Goal: Task Accomplishment & Management: Complete application form

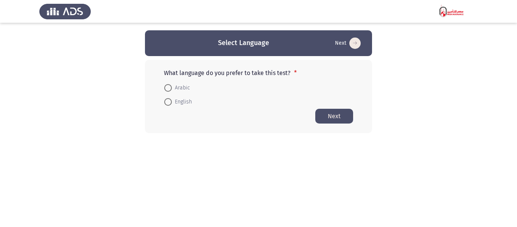
click at [180, 107] on mat-radio-button "English" at bounding box center [177, 102] width 37 height 14
click at [182, 105] on span "English" at bounding box center [182, 101] width 20 height 9
click at [172, 105] on input "English" at bounding box center [168, 102] width 8 height 8
radio input "true"
click at [337, 117] on button "Next" at bounding box center [334, 115] width 38 height 15
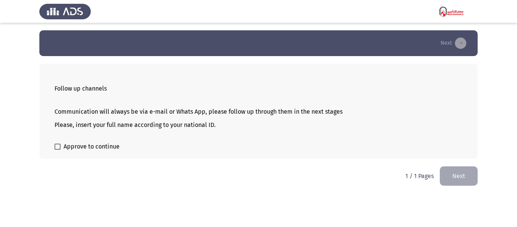
click at [72, 147] on span "Approve to continue" at bounding box center [92, 146] width 56 height 9
click at [58, 150] on input "Approve to continue" at bounding box center [57, 150] width 0 height 0
checkbox input "true"
click at [464, 169] on button "Next" at bounding box center [459, 175] width 38 height 19
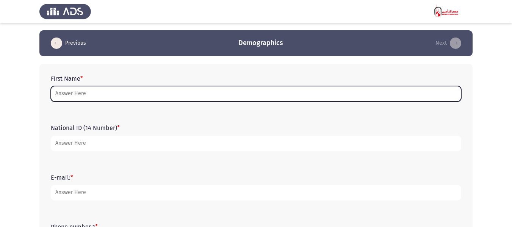
click at [113, 94] on input "First Name *" at bounding box center [256, 94] width 410 height 16
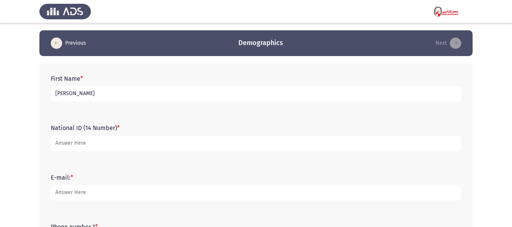
type input "[PERSON_NAME]"
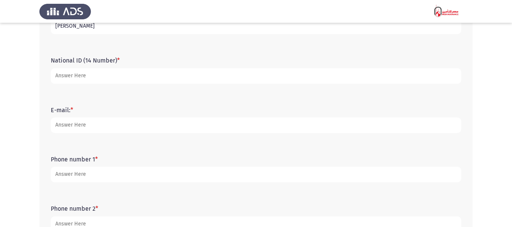
scroll to position [76, 0]
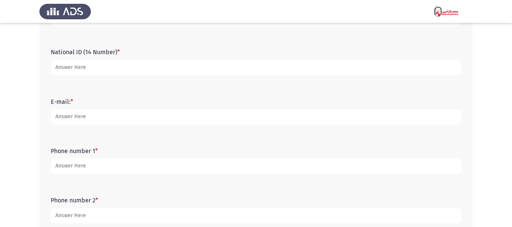
type input "[CREDIT_CARD_NUMBER]"
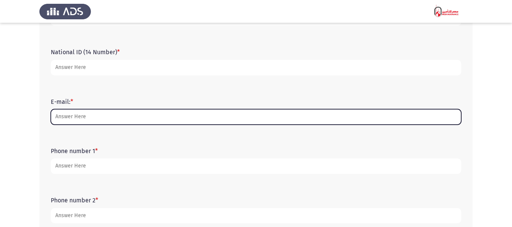
click at [104, 120] on input "E-mail: *" at bounding box center [256, 117] width 410 height 16
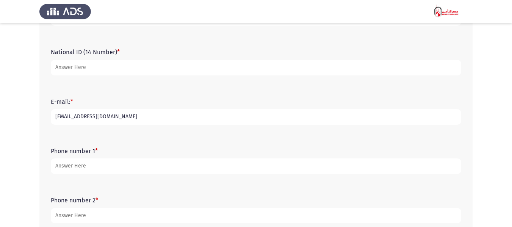
type input "[EMAIL_ADDRESS][DOMAIN_NAME]"
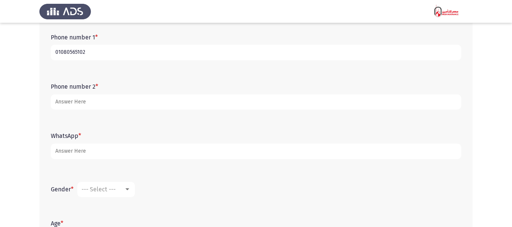
click at [81, 55] on input "01080565102" at bounding box center [256, 53] width 410 height 16
type input "01080565102"
type input "1"
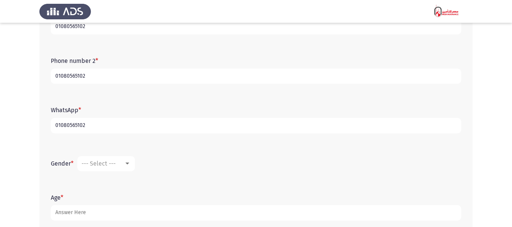
scroll to position [258, 0]
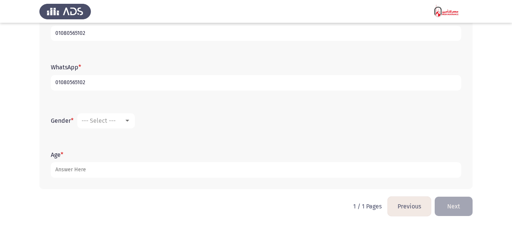
type input "01080565102"
click at [101, 125] on mat-select "--- Select ---" at bounding box center [106, 120] width 58 height 15
click at [106, 121] on span "--- Select ---" at bounding box center [98, 120] width 34 height 7
click at [111, 124] on span "[DEMOGRAPHIC_DATA]" at bounding box center [117, 121] width 71 height 18
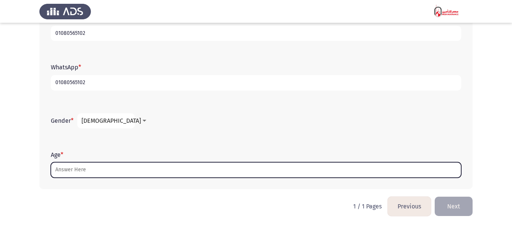
click at [81, 167] on input "Age *" at bounding box center [256, 170] width 410 height 16
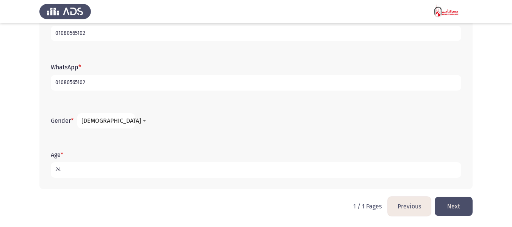
type input "24"
click at [444, 205] on button "Next" at bounding box center [453, 206] width 38 height 19
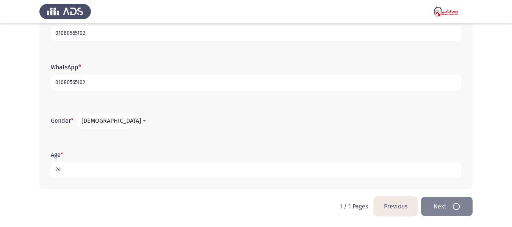
scroll to position [0, 0]
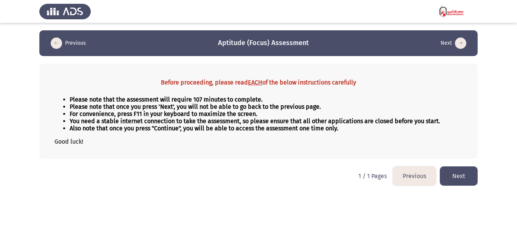
click at [455, 174] on button "Next" at bounding box center [459, 175] width 38 height 19
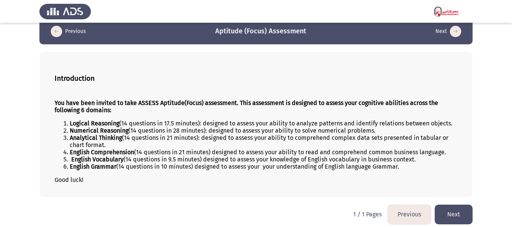
scroll to position [17, 0]
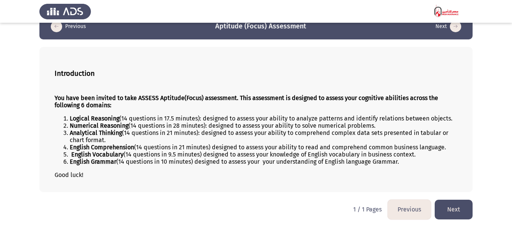
click at [447, 210] on button "Next" at bounding box center [453, 209] width 38 height 19
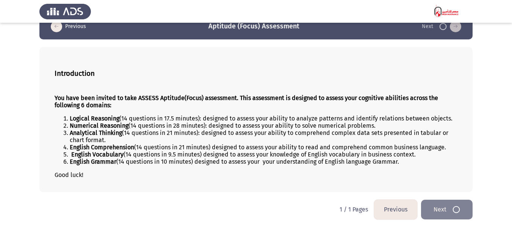
scroll to position [0, 0]
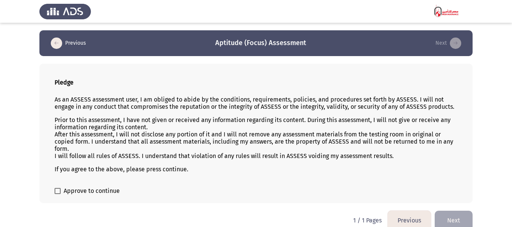
click at [59, 191] on span at bounding box center [58, 191] width 6 height 6
click at [58, 194] on input "Approve to continue" at bounding box center [57, 194] width 0 height 0
checkbox input "true"
click at [458, 213] on button "Next" at bounding box center [453, 220] width 38 height 19
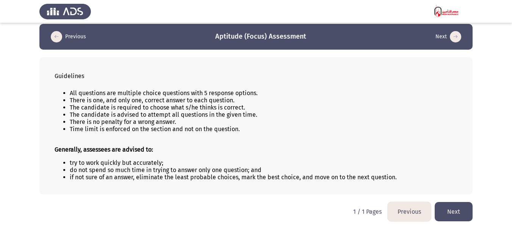
scroll to position [8, 0]
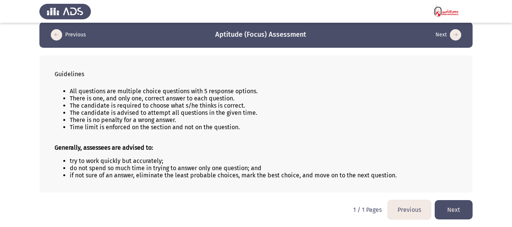
click at [438, 203] on button "Next" at bounding box center [453, 209] width 38 height 19
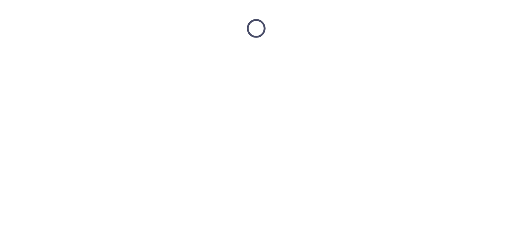
scroll to position [0, 0]
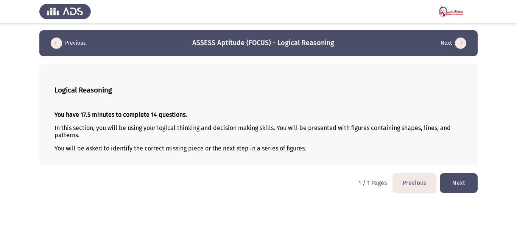
click at [457, 179] on button "Next" at bounding box center [459, 182] width 38 height 19
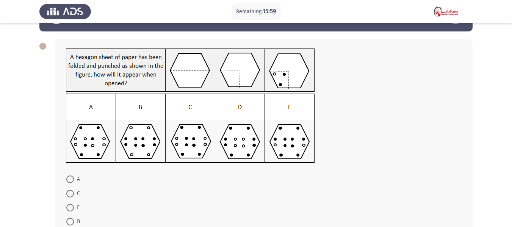
scroll to position [38, 0]
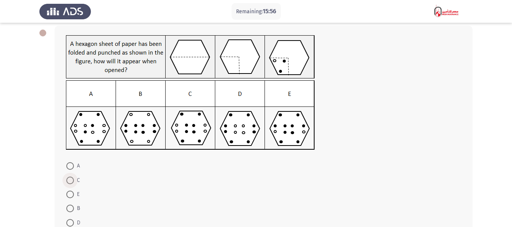
click at [76, 179] on span "C" at bounding box center [77, 180] width 6 height 9
click at [74, 179] on input "C" at bounding box center [70, 180] width 8 height 8
radio input "true"
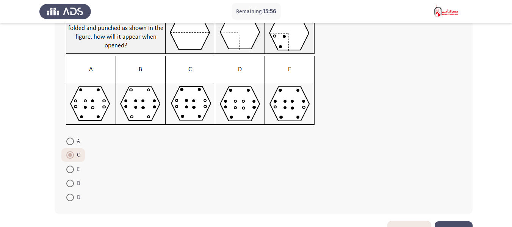
scroll to position [76, 0]
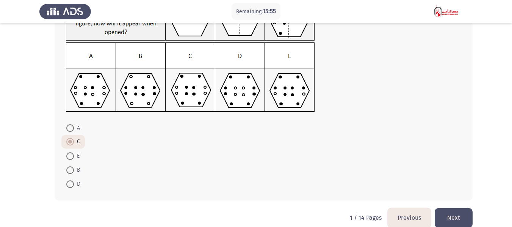
click at [462, 209] on button "Next" at bounding box center [453, 217] width 38 height 19
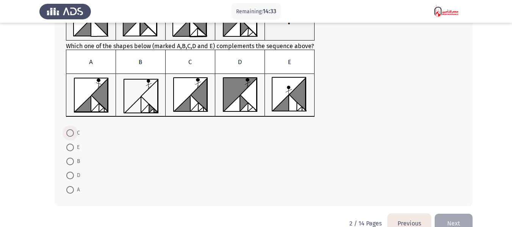
click at [72, 136] on span at bounding box center [70, 133] width 8 height 8
click at [72, 136] on input "C" at bounding box center [70, 133] width 8 height 8
radio input "true"
click at [459, 218] on button "Next" at bounding box center [453, 222] width 38 height 19
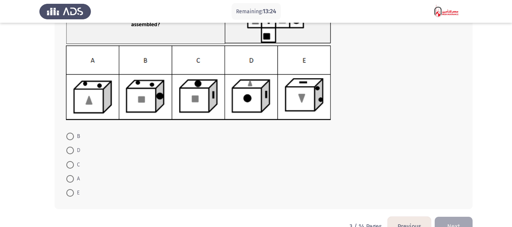
click at [74, 141] on mat-radio-button "B" at bounding box center [72, 136] width 23 height 14
click at [73, 137] on span at bounding box center [70, 137] width 8 height 8
click at [73, 137] on input "B" at bounding box center [70, 137] width 8 height 8
radio input "true"
click at [454, 218] on button "Next" at bounding box center [453, 225] width 38 height 19
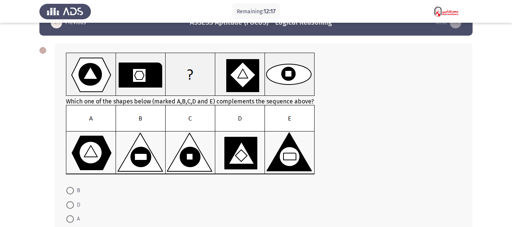
scroll to position [38, 0]
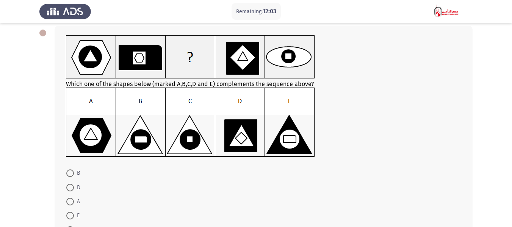
click at [75, 173] on span "B" at bounding box center [77, 172] width 6 height 9
click at [74, 173] on input "B" at bounding box center [70, 173] width 8 height 8
radio input "true"
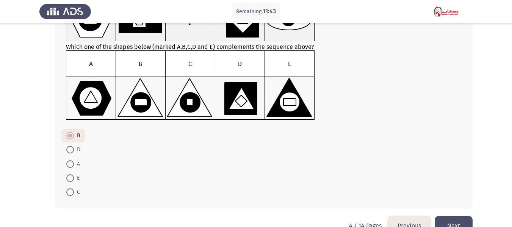
scroll to position [76, 0]
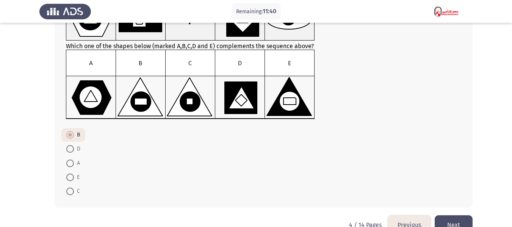
click at [463, 218] on button "Next" at bounding box center [453, 224] width 38 height 19
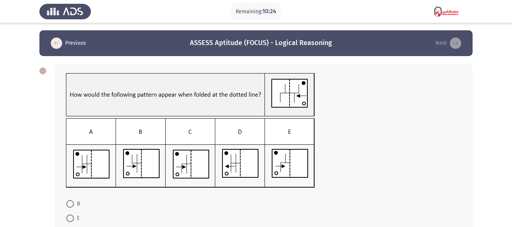
scroll to position [38, 0]
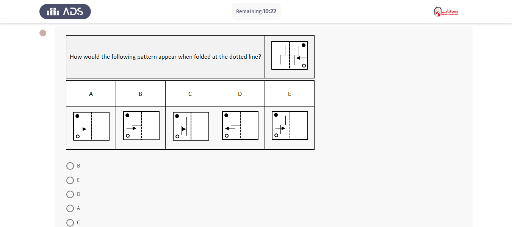
click at [70, 208] on span at bounding box center [70, 208] width 0 height 0
click at [70, 208] on input "A" at bounding box center [70, 208] width 8 height 8
radio input "true"
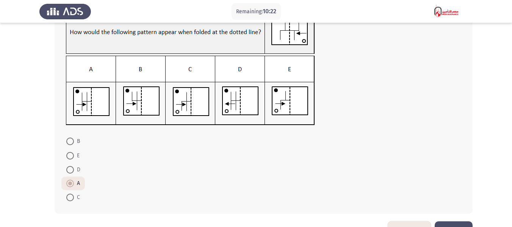
scroll to position [76, 0]
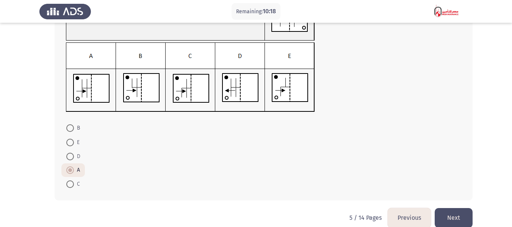
click at [451, 209] on button "Next" at bounding box center [453, 217] width 38 height 19
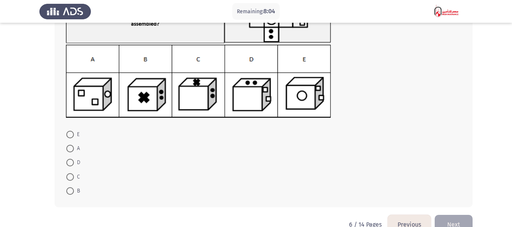
click at [68, 166] on span at bounding box center [70, 163] width 8 height 8
click at [68, 166] on input "D" at bounding box center [70, 163] width 8 height 8
radio input "true"
click at [444, 215] on button "Next" at bounding box center [453, 223] width 38 height 19
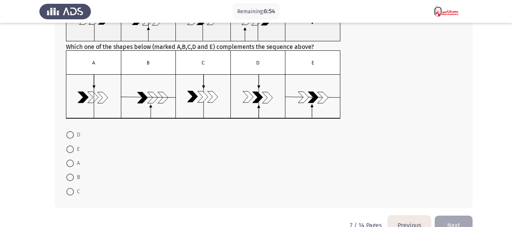
click at [64, 187] on mat-radio-button "C" at bounding box center [72, 191] width 23 height 14
click at [72, 191] on span at bounding box center [70, 192] width 8 height 8
click at [72, 191] on input "C" at bounding box center [70, 192] width 8 height 8
radio input "true"
click at [453, 217] on button "Next" at bounding box center [453, 224] width 38 height 19
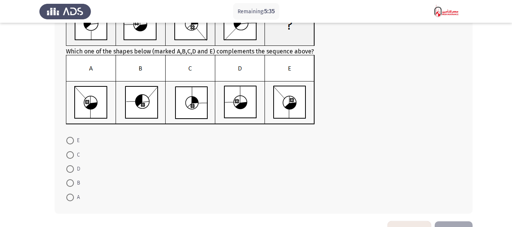
scroll to position [95, 0]
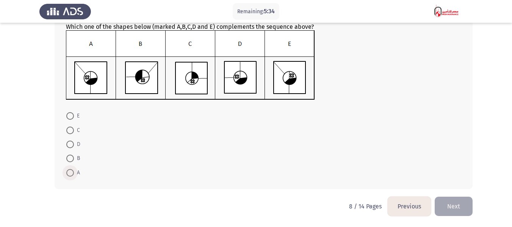
click at [70, 173] on span at bounding box center [70, 173] width 0 height 0
click at [70, 172] on input "A" at bounding box center [70, 173] width 8 height 8
radio input "true"
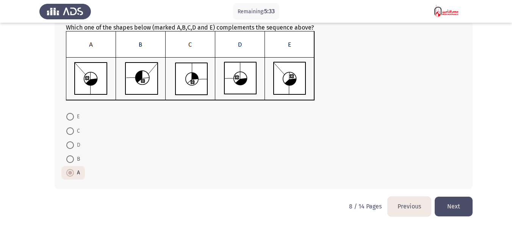
click at [447, 202] on button "Next" at bounding box center [453, 206] width 38 height 19
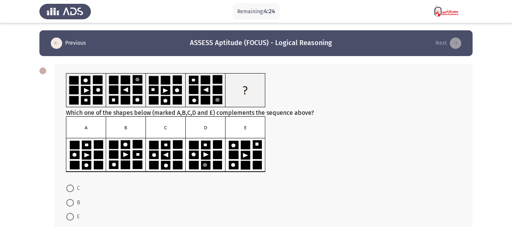
scroll to position [38, 0]
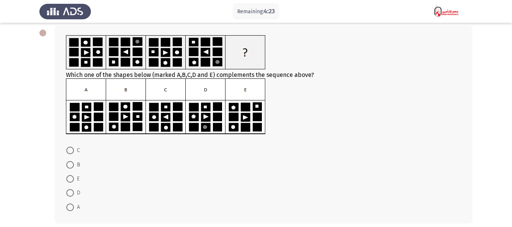
click at [74, 192] on span "D" at bounding box center [77, 192] width 6 height 9
click at [74, 192] on input "D" at bounding box center [70, 193] width 8 height 8
radio input "true"
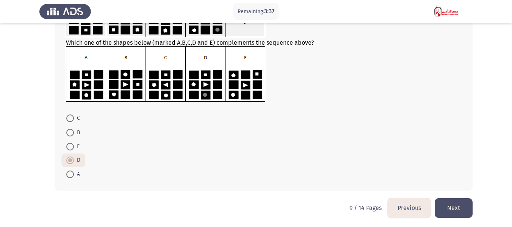
scroll to position [72, 0]
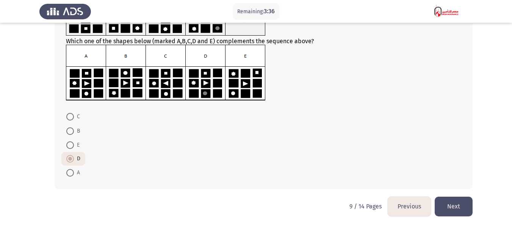
click at [468, 205] on button "Next" at bounding box center [453, 206] width 38 height 19
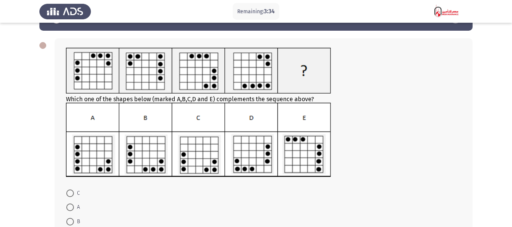
scroll to position [38, 0]
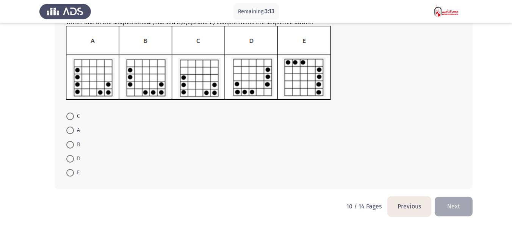
click at [73, 162] on span at bounding box center [70, 159] width 8 height 8
click at [73, 162] on input "D" at bounding box center [70, 159] width 8 height 8
radio input "true"
click at [455, 200] on button "Next" at bounding box center [453, 206] width 38 height 19
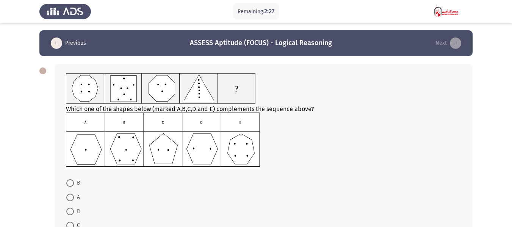
scroll to position [38, 0]
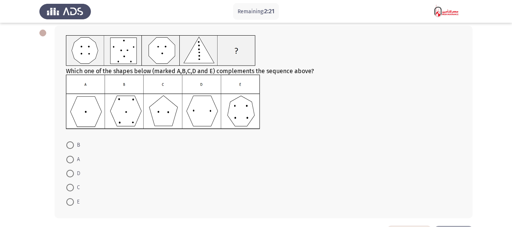
click at [75, 174] on span "D" at bounding box center [77, 173] width 6 height 9
click at [74, 174] on input "D" at bounding box center [70, 174] width 8 height 8
radio input "true"
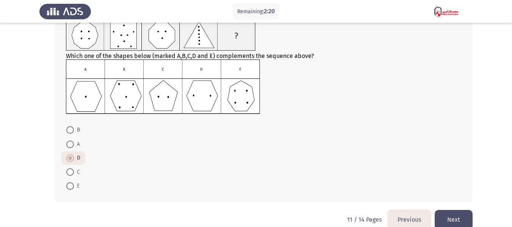
scroll to position [66, 0]
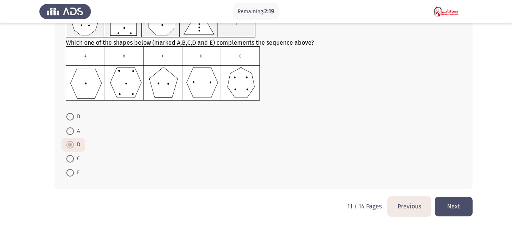
click at [451, 200] on button "Next" at bounding box center [453, 206] width 38 height 19
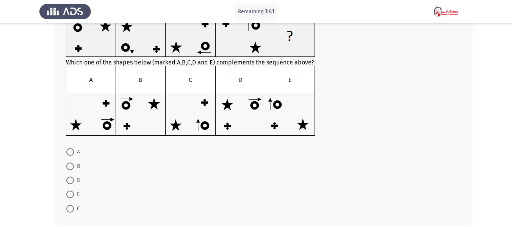
scroll to position [76, 0]
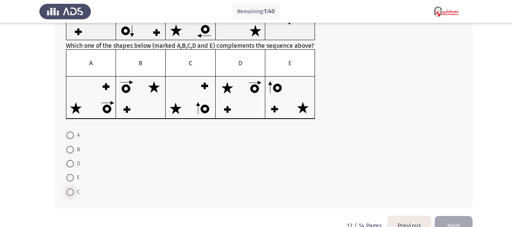
click at [70, 189] on span at bounding box center [70, 192] width 8 height 8
click at [70, 189] on input "C" at bounding box center [70, 192] width 8 height 8
radio input "true"
click at [457, 220] on button "Next" at bounding box center [453, 224] width 38 height 19
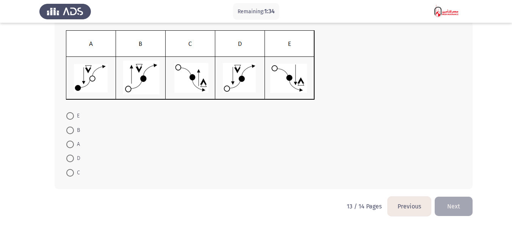
scroll to position [0, 0]
click at [72, 170] on span at bounding box center [70, 173] width 8 height 8
click at [72, 170] on input "C" at bounding box center [70, 173] width 8 height 8
radio input "true"
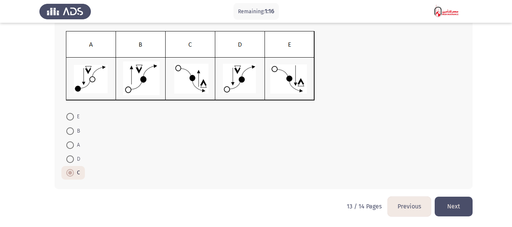
click at [451, 203] on button "Next" at bounding box center [453, 206] width 38 height 19
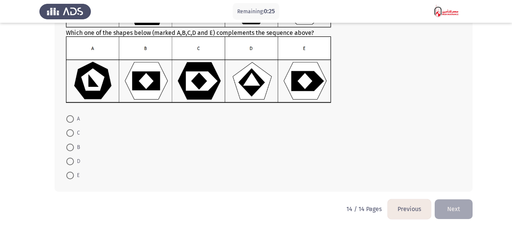
scroll to position [91, 0]
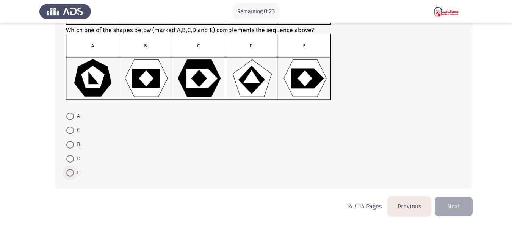
click at [73, 175] on span at bounding box center [70, 173] width 8 height 8
click at [73, 175] on input "E" at bounding box center [70, 173] width 8 height 8
radio input "true"
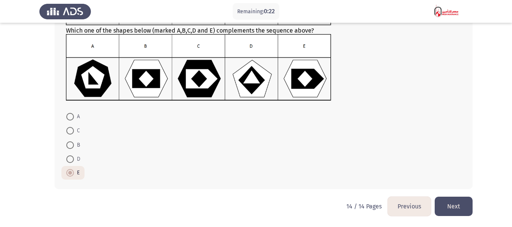
click at [470, 207] on button "Next" at bounding box center [453, 206] width 38 height 19
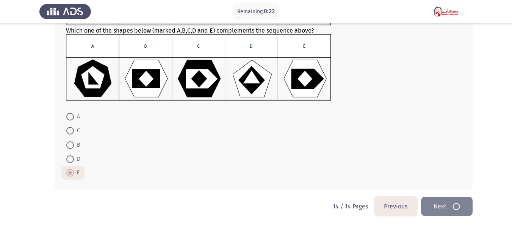
scroll to position [0, 0]
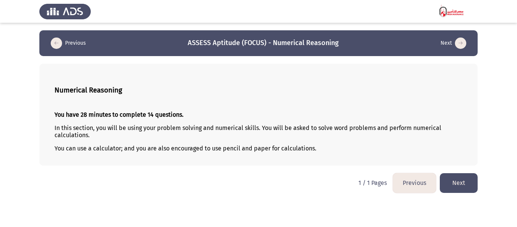
click at [458, 180] on button "Next" at bounding box center [459, 182] width 38 height 19
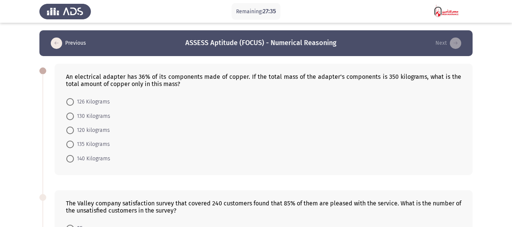
click at [241, 79] on div "An electrical adapter has 36% of its components made of copper. If the total ma…" at bounding box center [263, 80] width 395 height 14
click at [69, 100] on span at bounding box center [70, 102] width 8 height 8
click at [69, 100] on input "126 Kilograms" at bounding box center [70, 102] width 8 height 8
radio input "true"
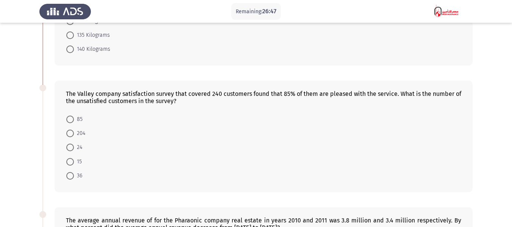
scroll to position [114, 0]
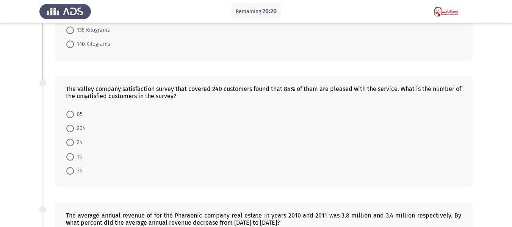
click at [75, 172] on span "36" at bounding box center [78, 170] width 8 height 9
click at [74, 172] on input "36" at bounding box center [70, 171] width 8 height 8
radio input "true"
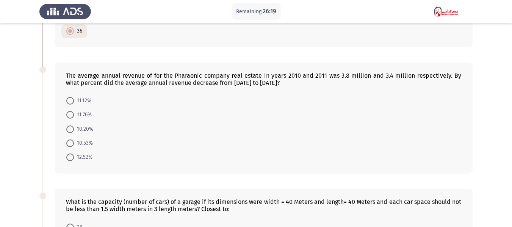
scroll to position [265, 0]
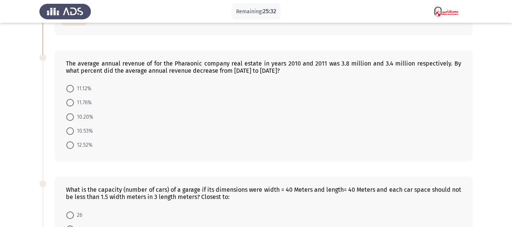
click at [78, 134] on span "10.53%" at bounding box center [83, 130] width 19 height 9
click at [74, 134] on input "10.53%" at bounding box center [70, 131] width 8 height 8
radio input "true"
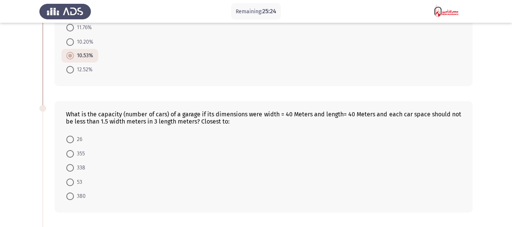
scroll to position [341, 0]
click at [77, 154] on span "355" at bounding box center [79, 152] width 11 height 9
click at [74, 154] on input "355" at bounding box center [70, 153] width 8 height 8
radio input "true"
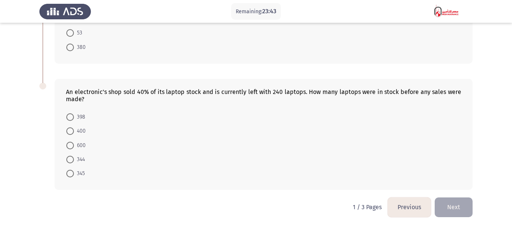
scroll to position [489, 0]
click at [83, 130] on span "400" at bounding box center [80, 130] width 12 height 9
click at [74, 130] on input "400" at bounding box center [70, 130] width 8 height 8
radio input "true"
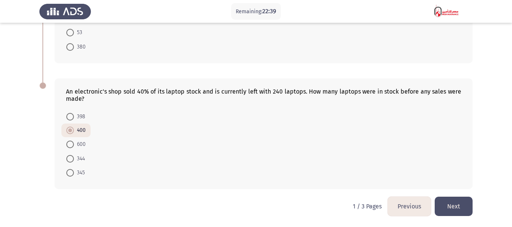
click at [457, 199] on button "Next" at bounding box center [453, 206] width 38 height 19
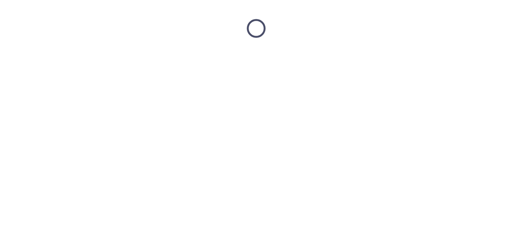
scroll to position [0, 0]
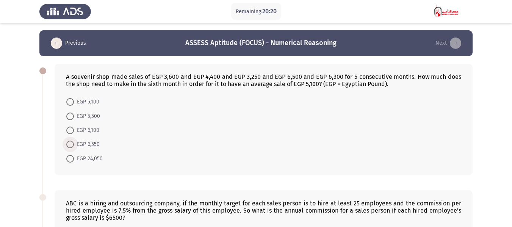
click at [75, 146] on span "EGP 6,550" at bounding box center [87, 144] width 26 height 9
click at [74, 146] on input "EGP 6,550" at bounding box center [70, 144] width 8 height 8
radio input "true"
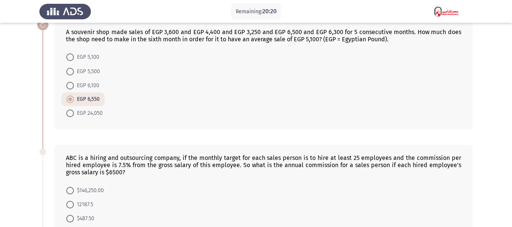
scroll to position [114, 0]
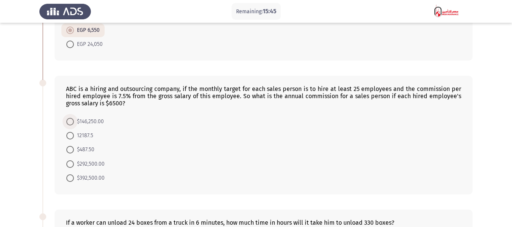
click at [97, 123] on span "$146,250.00" at bounding box center [89, 121] width 30 height 9
click at [74, 123] on input "$146,250.00" at bounding box center [70, 122] width 8 height 8
radio input "true"
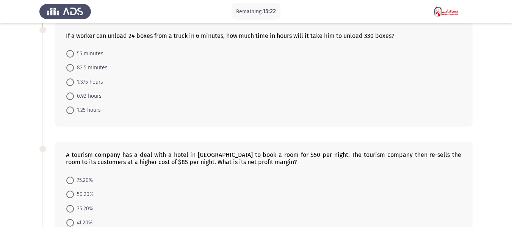
scroll to position [303, 0]
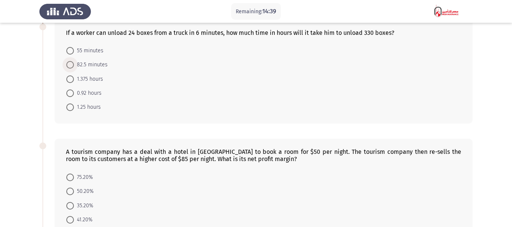
click at [76, 61] on span "82.5 minutes" at bounding box center [91, 64] width 34 height 9
click at [74, 61] on input "82.5 minutes" at bounding box center [70, 65] width 8 height 8
radio input "true"
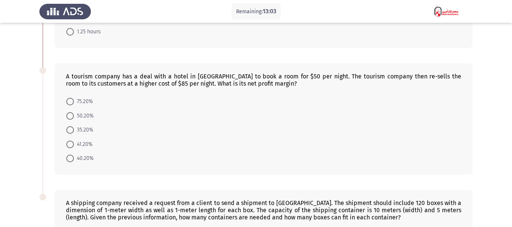
scroll to position [379, 0]
click at [75, 103] on span "75.20%" at bounding box center [83, 100] width 19 height 9
click at [74, 103] on input "75.20%" at bounding box center [70, 101] width 8 height 8
radio input "true"
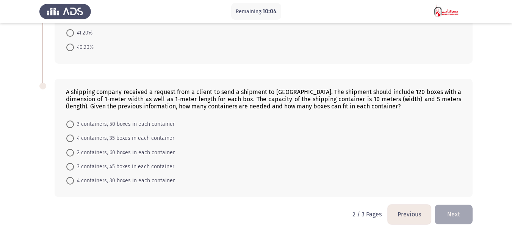
scroll to position [490, 0]
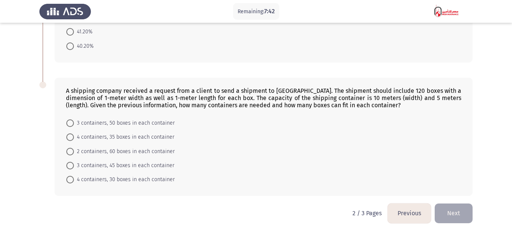
click at [125, 122] on span "3 containers, 50 boxes in each container" at bounding box center [124, 123] width 101 height 9
click at [74, 122] on input "3 containers, 50 boxes in each container" at bounding box center [70, 123] width 8 height 8
radio input "true"
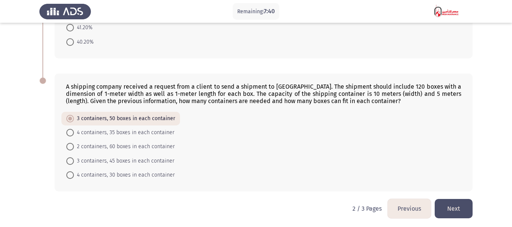
scroll to position [496, 0]
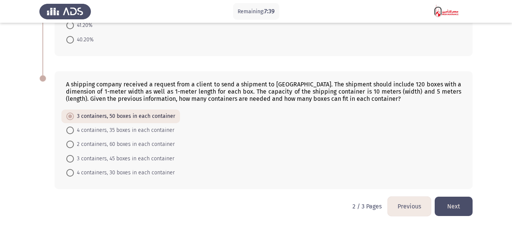
click at [454, 209] on button "Next" at bounding box center [453, 206] width 38 height 19
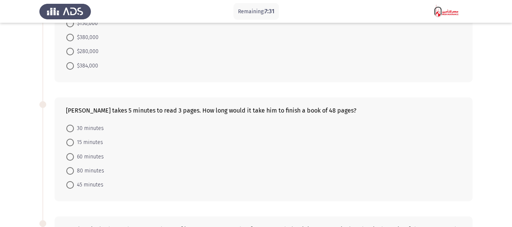
scroll to position [0, 0]
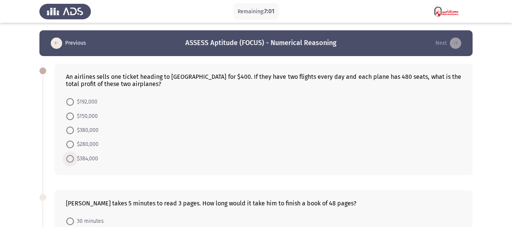
click at [82, 160] on span "$384,000" at bounding box center [86, 158] width 24 height 9
click at [74, 160] on input "$384,000" at bounding box center [70, 159] width 8 height 8
radio input "true"
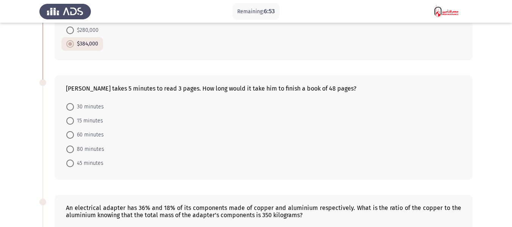
scroll to position [114, 0]
click at [76, 151] on span "80 minutes" at bounding box center [89, 149] width 30 height 9
click at [74, 151] on input "80 minutes" at bounding box center [70, 150] width 8 height 8
radio input "true"
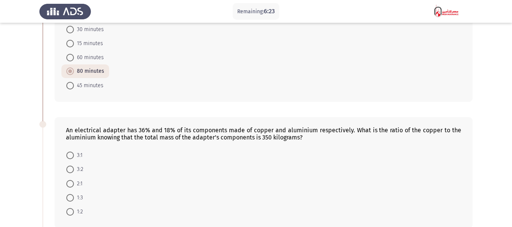
scroll to position [227, 0]
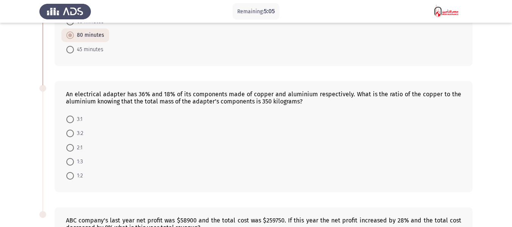
click at [72, 145] on span at bounding box center [70, 148] width 8 height 8
click at [72, 145] on input "2:1" at bounding box center [70, 148] width 8 height 8
radio input "true"
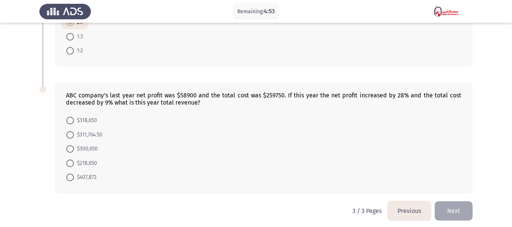
scroll to position [356, 0]
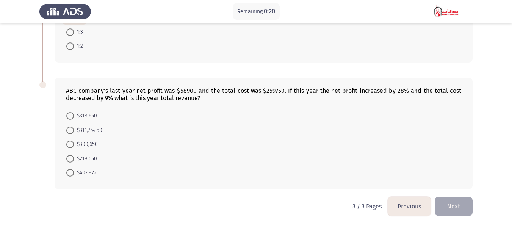
click at [88, 145] on span "$300,650" at bounding box center [86, 144] width 24 height 9
click at [74, 145] on input "$300,650" at bounding box center [70, 144] width 8 height 8
radio input "true"
click at [456, 210] on button "Next" at bounding box center [453, 206] width 38 height 19
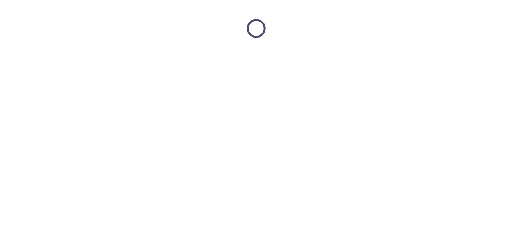
scroll to position [0, 0]
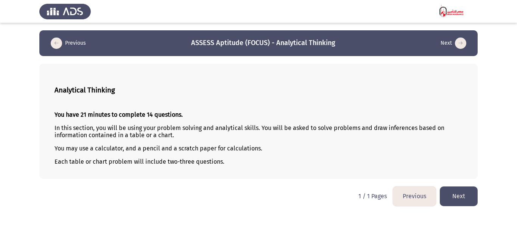
click at [460, 194] on button "Next" at bounding box center [459, 195] width 38 height 19
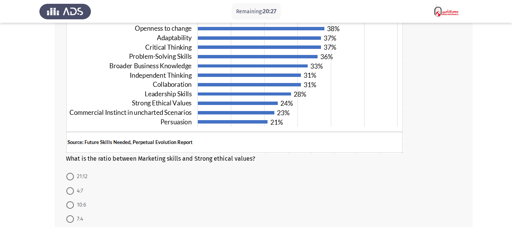
scroll to position [114, 0]
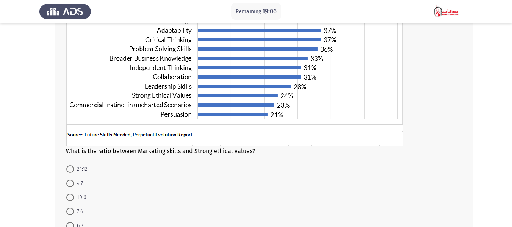
click at [77, 165] on span "21:12" at bounding box center [81, 168] width 14 height 9
click at [74, 165] on input "21:12" at bounding box center [70, 169] width 8 height 8
radio input "true"
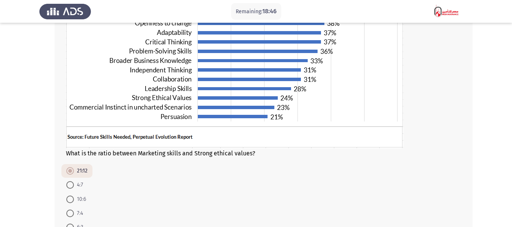
scroll to position [166, 0]
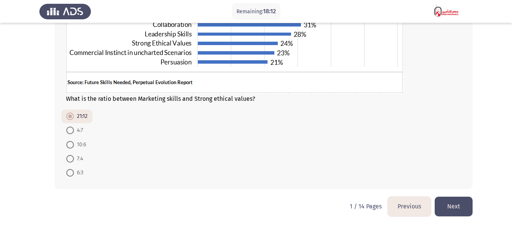
click at [441, 199] on button "Next" at bounding box center [453, 206] width 38 height 19
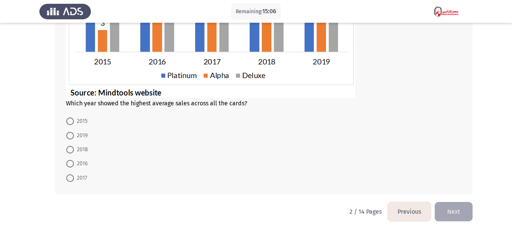
scroll to position [199, 0]
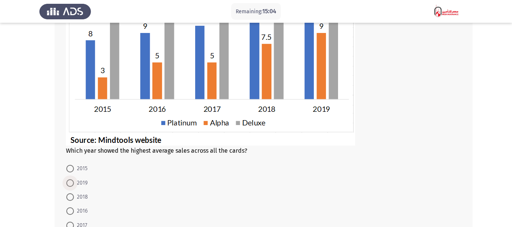
click at [75, 181] on span "2019" at bounding box center [81, 182] width 14 height 9
click at [74, 181] on input "2019" at bounding box center [70, 183] width 8 height 8
radio input "true"
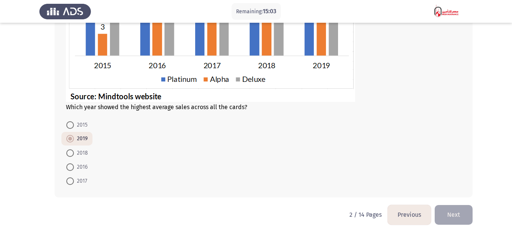
scroll to position [198, 0]
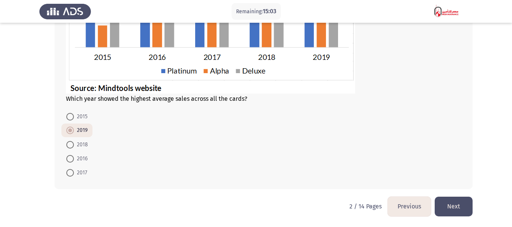
click at [446, 201] on button "Next" at bounding box center [453, 206] width 38 height 19
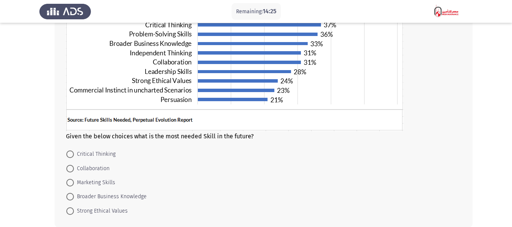
scroll to position [129, 0]
click at [91, 186] on span "Marketing Skills" at bounding box center [94, 182] width 41 height 9
click at [74, 186] on input "Marketing Skills" at bounding box center [70, 182] width 8 height 8
radio input "true"
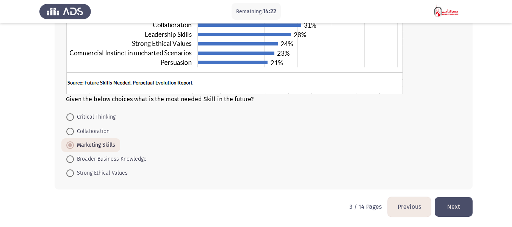
scroll to position [166, 0]
click at [457, 206] on button "Next" at bounding box center [453, 206] width 38 height 19
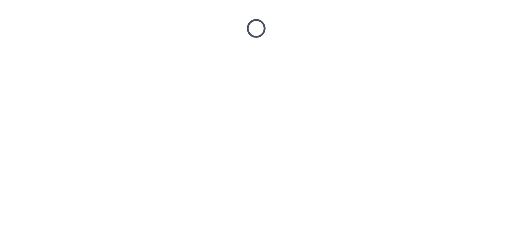
scroll to position [0, 0]
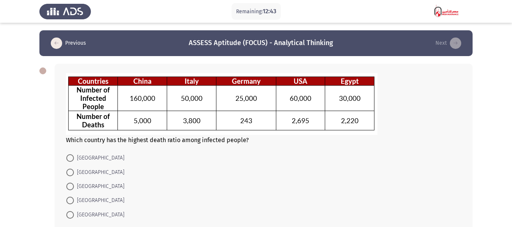
click at [75, 197] on span "[GEOGRAPHIC_DATA]" at bounding box center [99, 200] width 50 height 9
click at [74, 197] on input "[GEOGRAPHIC_DATA]" at bounding box center [70, 201] width 8 height 8
radio input "true"
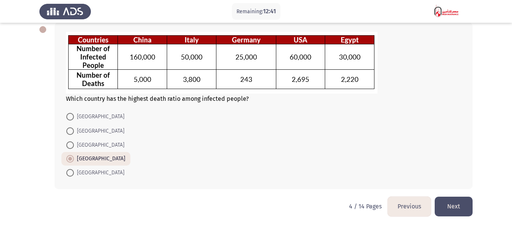
click at [462, 206] on button "Next" at bounding box center [453, 206] width 38 height 19
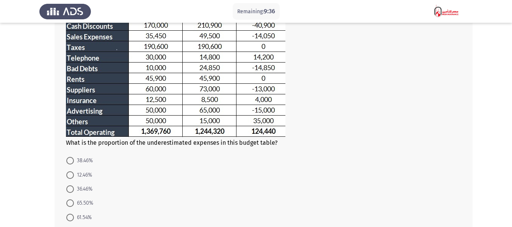
scroll to position [152, 0]
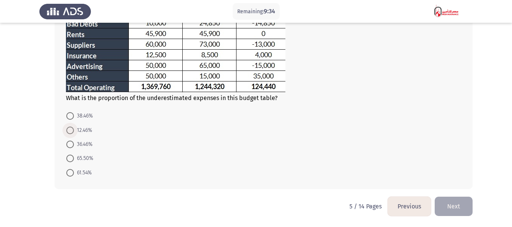
click at [80, 128] on span "12.46%" at bounding box center [83, 130] width 18 height 9
click at [74, 128] on input "12.46%" at bounding box center [70, 130] width 8 height 8
radio input "true"
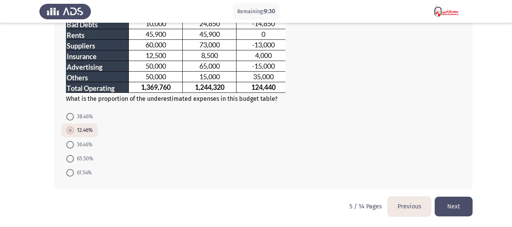
click at [454, 202] on button "Next" at bounding box center [453, 206] width 38 height 19
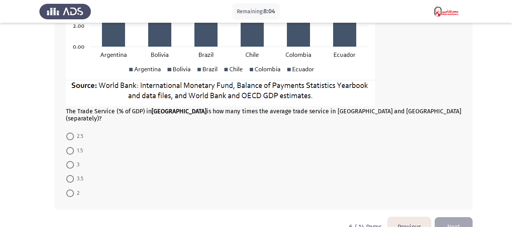
scroll to position [232, 0]
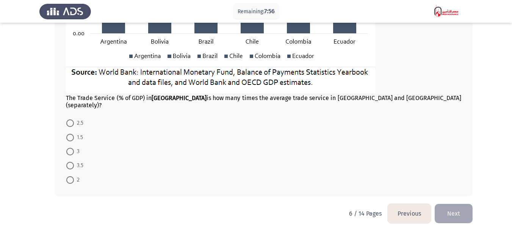
click at [70, 119] on span at bounding box center [70, 123] width 8 height 8
click at [70, 119] on input "2.5" at bounding box center [70, 123] width 8 height 8
radio input "true"
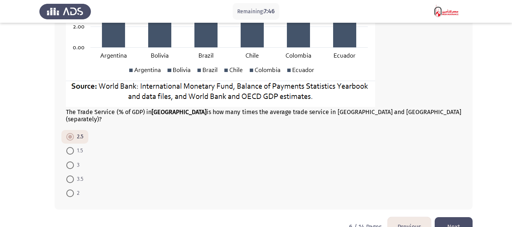
scroll to position [231, 0]
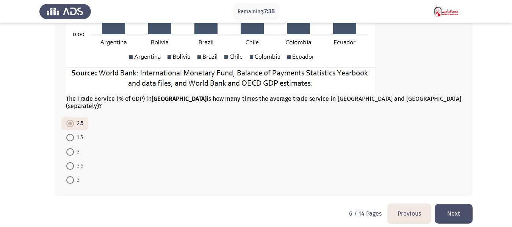
click at [447, 206] on button "Next" at bounding box center [453, 213] width 38 height 19
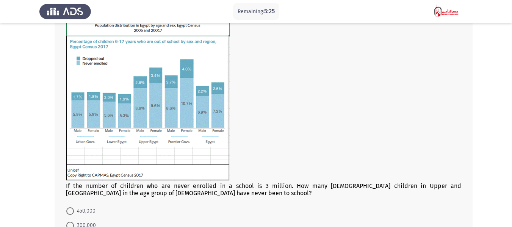
scroll to position [147, 0]
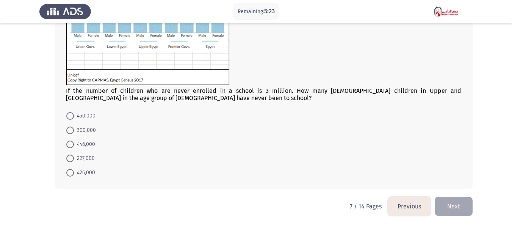
click at [83, 172] on span "426,000" at bounding box center [84, 172] width 21 height 9
click at [74, 172] on input "426,000" at bounding box center [70, 173] width 8 height 8
radio input "true"
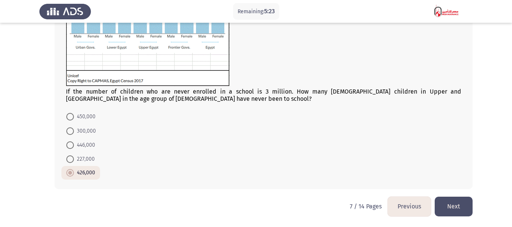
click at [444, 207] on button "Next" at bounding box center [453, 206] width 38 height 19
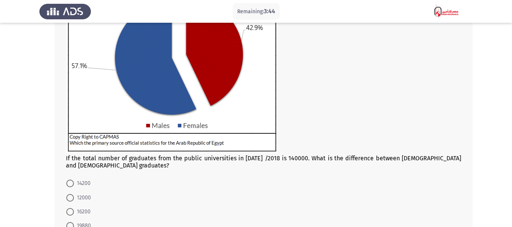
scroll to position [151, 0]
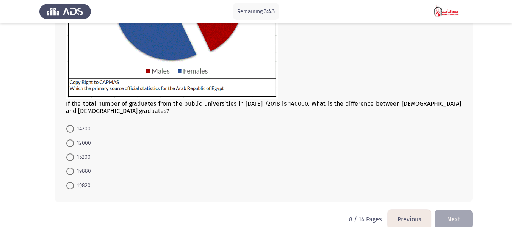
click at [81, 170] on span "19880" at bounding box center [82, 171] width 17 height 9
click at [74, 170] on input "19880" at bounding box center [70, 171] width 8 height 8
radio input "true"
click at [458, 218] on button "Next" at bounding box center [453, 218] width 38 height 19
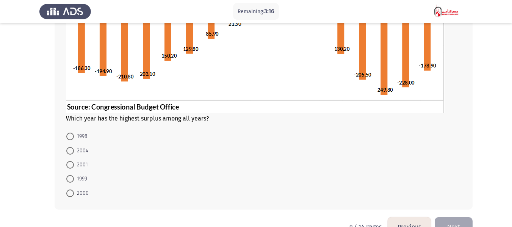
click at [72, 192] on span at bounding box center [70, 193] width 8 height 8
click at [72, 192] on input "2000" at bounding box center [70, 193] width 8 height 8
radio input "true"
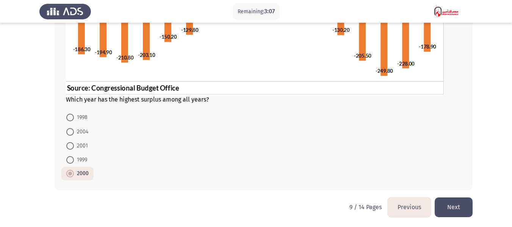
scroll to position [171, 0]
click at [461, 208] on button "Next" at bounding box center [453, 206] width 38 height 19
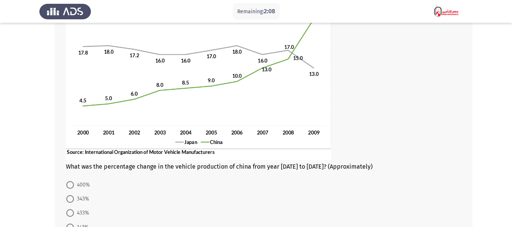
scroll to position [144, 0]
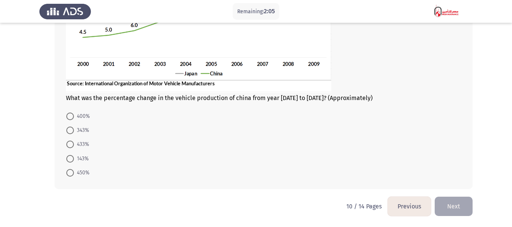
click at [85, 173] on span "450%" at bounding box center [82, 172] width 16 height 9
click at [74, 173] on input "450%" at bounding box center [70, 173] width 8 height 8
radio input "true"
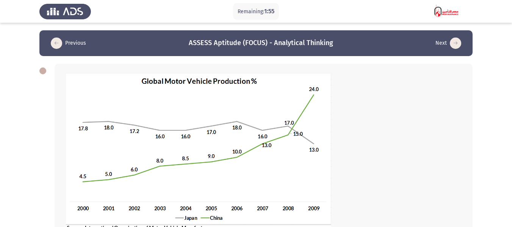
scroll to position [144, 0]
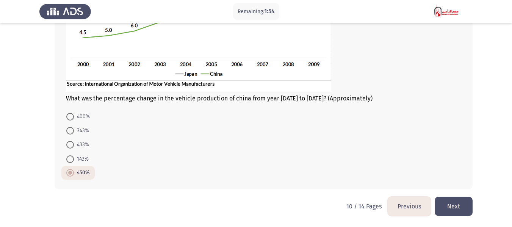
click at [445, 204] on button "Next" at bounding box center [453, 206] width 38 height 19
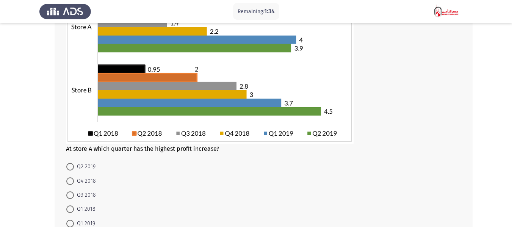
scroll to position [114, 0]
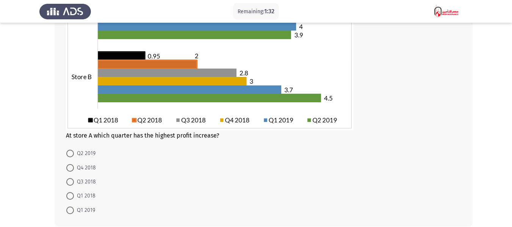
click at [78, 212] on span "Q1 2019" at bounding box center [84, 210] width 21 height 9
click at [74, 212] on input "Q1 2019" at bounding box center [70, 210] width 8 height 8
radio input "true"
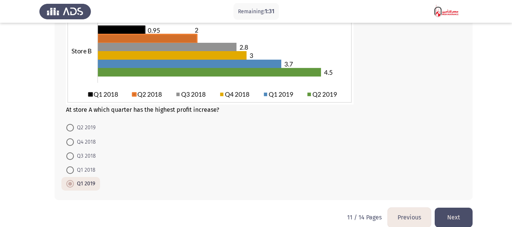
scroll to position [150, 0]
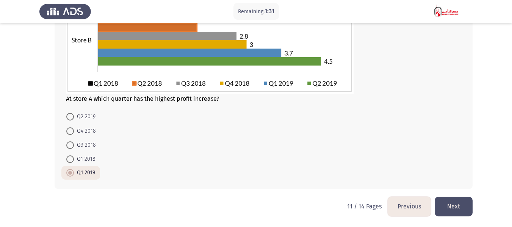
click at [468, 207] on button "Next" at bounding box center [453, 206] width 38 height 19
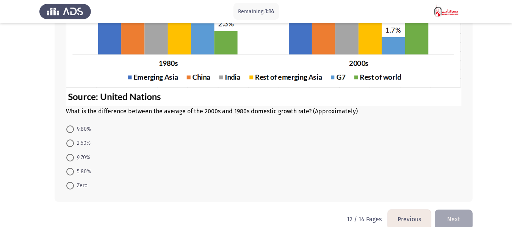
scroll to position [188, 0]
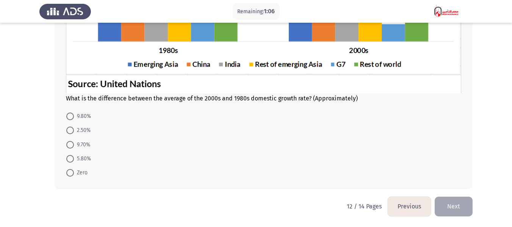
click at [71, 114] on span at bounding box center [70, 116] width 8 height 8
click at [71, 114] on input "9.80%" at bounding box center [70, 116] width 8 height 8
radio input "true"
click at [451, 204] on button "Next" at bounding box center [453, 206] width 38 height 19
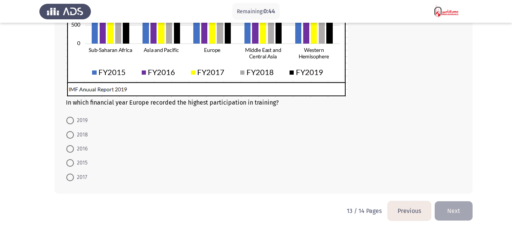
scroll to position [242, 0]
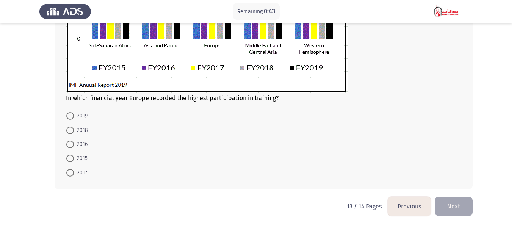
click at [74, 145] on span "2016" at bounding box center [81, 144] width 14 height 9
click at [74, 145] on input "2016" at bounding box center [70, 144] width 8 height 8
radio input "true"
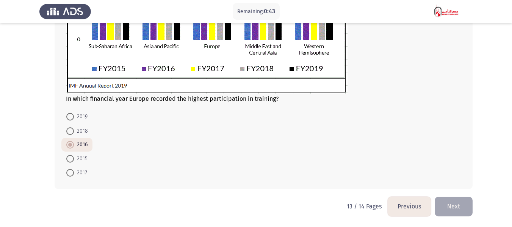
scroll to position [241, 0]
click at [455, 203] on button "Next" at bounding box center [453, 206] width 38 height 19
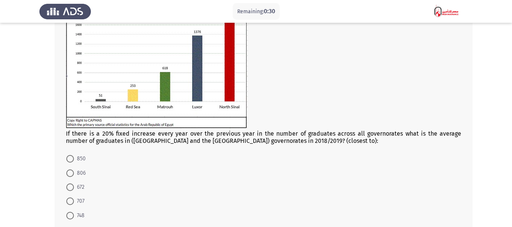
scroll to position [117, 0]
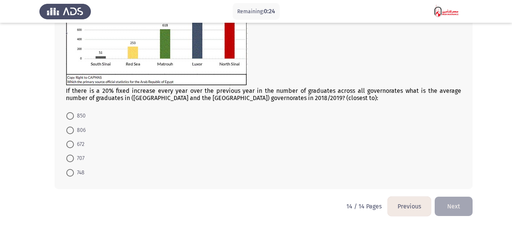
click at [70, 157] on span at bounding box center [70, 158] width 8 height 8
click at [70, 157] on input "707" at bounding box center [70, 158] width 8 height 8
radio input "true"
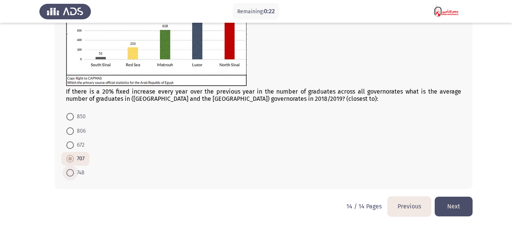
click at [75, 173] on span "748" at bounding box center [79, 172] width 11 height 9
click at [74, 173] on input "748" at bounding box center [70, 173] width 8 height 8
radio input "true"
click at [462, 200] on button "Next" at bounding box center [453, 206] width 38 height 19
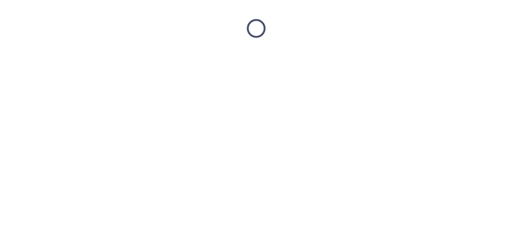
scroll to position [0, 0]
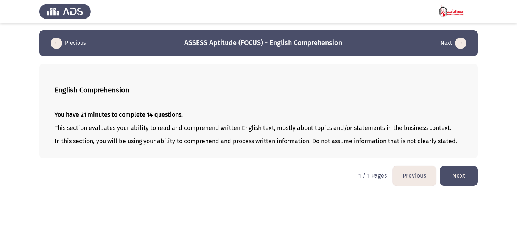
click at [465, 182] on button "Next" at bounding box center [459, 175] width 38 height 19
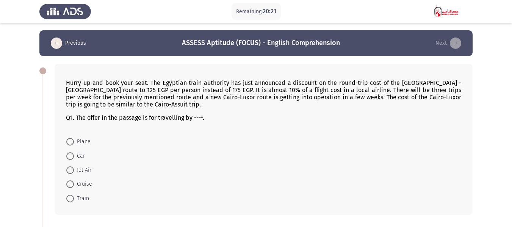
click at [78, 142] on span "Plane" at bounding box center [82, 141] width 17 height 9
click at [74, 142] on input "Plane" at bounding box center [70, 142] width 8 height 8
radio input "true"
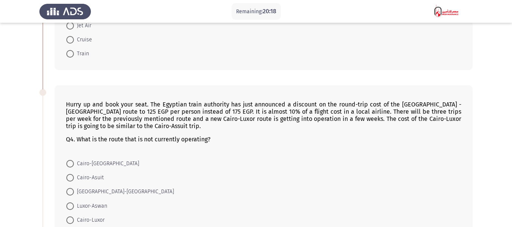
scroll to position [189, 0]
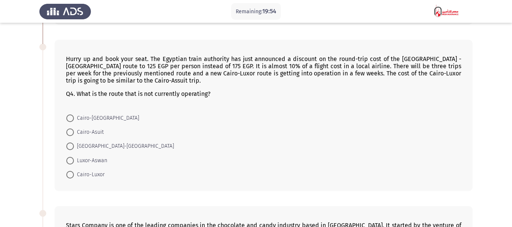
click at [87, 172] on span "Cairo-Luxor" at bounding box center [89, 174] width 31 height 9
click at [74, 172] on input "Cairo-Luxor" at bounding box center [70, 175] width 8 height 8
radio input "true"
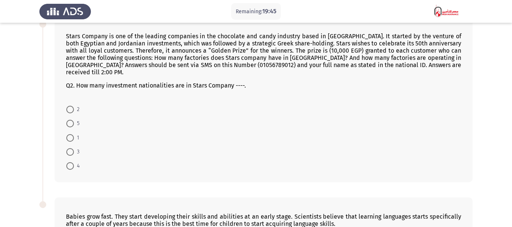
scroll to position [379, 0]
click at [69, 105] on span at bounding box center [70, 109] width 8 height 8
click at [69, 105] on input "2" at bounding box center [70, 109] width 8 height 8
radio input "true"
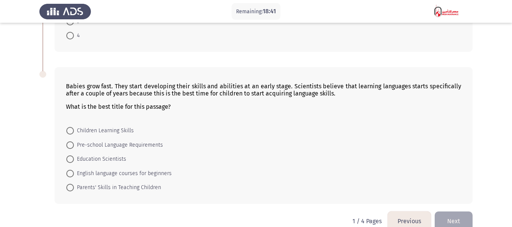
scroll to position [515, 0]
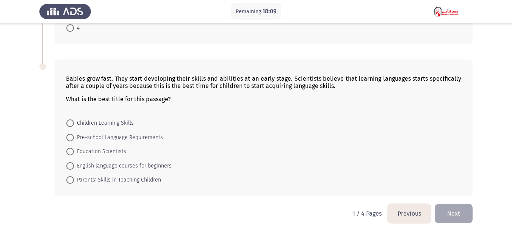
click at [99, 119] on span "Children Learning Skills" at bounding box center [104, 123] width 60 height 9
click at [74, 119] on input "Children Learning Skills" at bounding box center [70, 123] width 8 height 8
radio input "true"
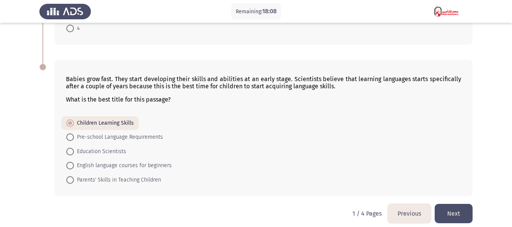
click at [441, 204] on button "Next" at bounding box center [453, 213] width 38 height 19
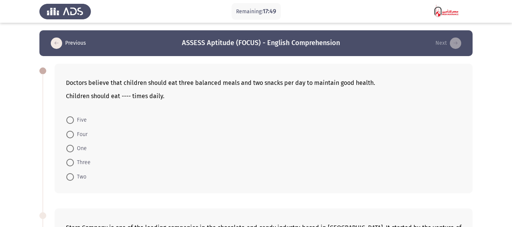
click at [81, 162] on span "Three" at bounding box center [82, 162] width 17 height 9
click at [74, 162] on input "Three" at bounding box center [70, 163] width 8 height 8
radio input "true"
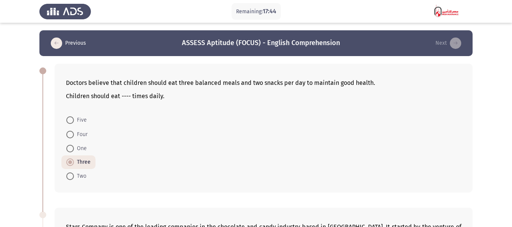
click at [76, 122] on span "Five" at bounding box center [80, 119] width 13 height 9
click at [74, 122] on input "Five" at bounding box center [70, 120] width 8 height 8
radio input "true"
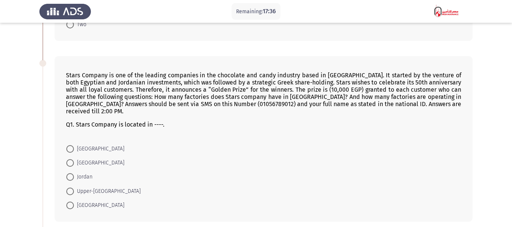
scroll to position [189, 0]
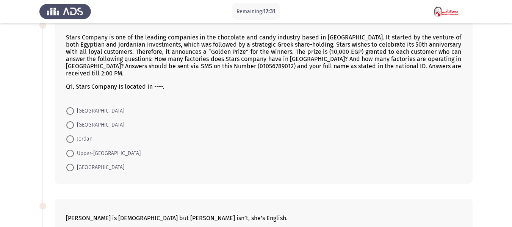
click at [83, 106] on span "[GEOGRAPHIC_DATA]" at bounding box center [99, 110] width 50 height 9
click at [74, 107] on input "[GEOGRAPHIC_DATA]" at bounding box center [70, 111] width 8 height 8
radio input "true"
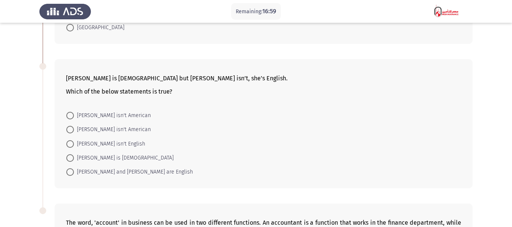
scroll to position [341, 0]
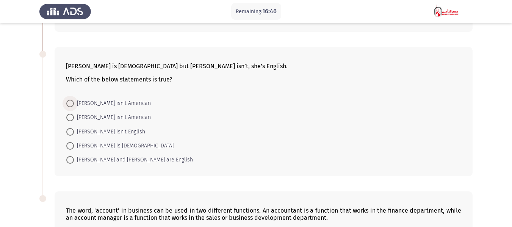
click at [116, 99] on span "[PERSON_NAME] isn't American" at bounding box center [112, 103] width 77 height 9
click at [74, 100] on input "[PERSON_NAME] isn't American" at bounding box center [70, 104] width 8 height 8
radio input "true"
click at [116, 155] on span "[PERSON_NAME] and [PERSON_NAME] are English" at bounding box center [133, 159] width 119 height 9
click at [74, 156] on input "[PERSON_NAME] and [PERSON_NAME] are English" at bounding box center [70, 160] width 8 height 8
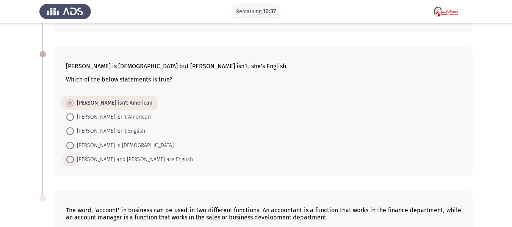
radio input "true"
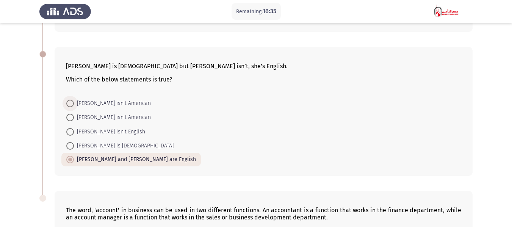
click at [99, 99] on span "[PERSON_NAME] isn't American" at bounding box center [112, 103] width 77 height 9
click at [74, 100] on input "[PERSON_NAME] isn't American" at bounding box center [70, 104] width 8 height 8
radio input "true"
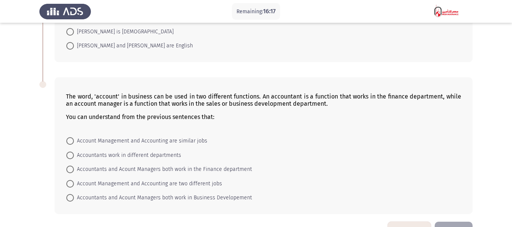
scroll to position [472, 0]
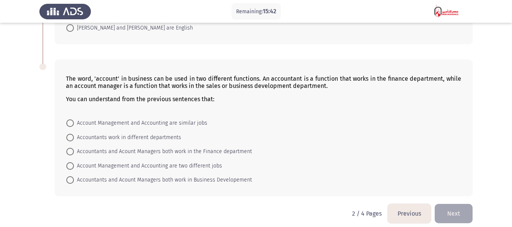
click at [171, 161] on span "Account Management and Accounting are two different jobs" at bounding box center [148, 165] width 148 height 9
click at [74, 162] on input "Account Management and Accounting are two different jobs" at bounding box center [70, 166] width 8 height 8
radio input "true"
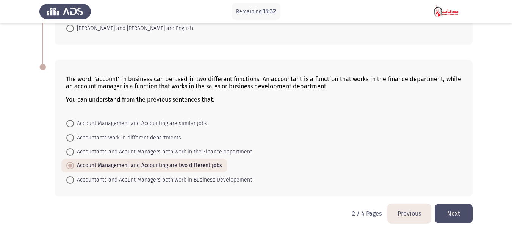
click at [455, 208] on button "Next" at bounding box center [453, 213] width 38 height 19
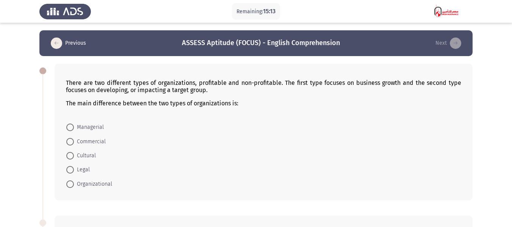
click at [104, 185] on span "Organizational" at bounding box center [93, 183] width 38 height 9
click at [74, 185] on input "Organizational" at bounding box center [70, 184] width 8 height 8
radio input "true"
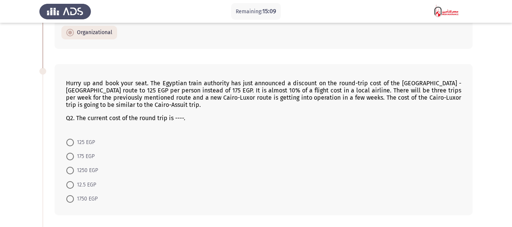
scroll to position [151, 0]
click at [89, 145] on span "125 EGP" at bounding box center [84, 141] width 21 height 9
click at [74, 145] on input "125 EGP" at bounding box center [70, 142] width 8 height 8
radio input "true"
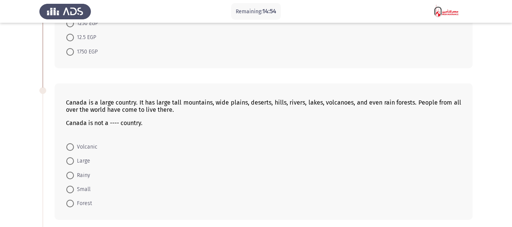
scroll to position [303, 0]
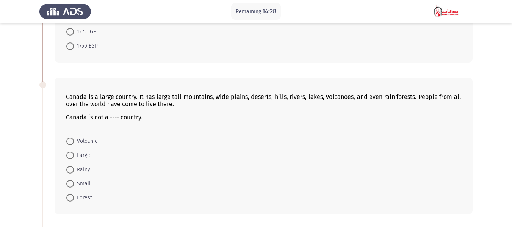
click at [87, 181] on span "Small" at bounding box center [82, 183] width 17 height 9
click at [74, 181] on input "Small" at bounding box center [70, 184] width 8 height 8
radio input "true"
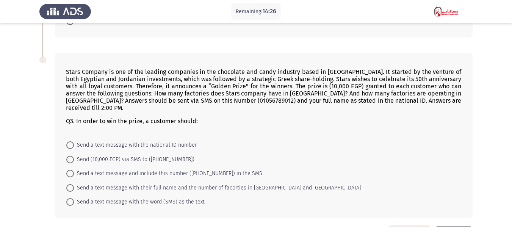
scroll to position [492, 0]
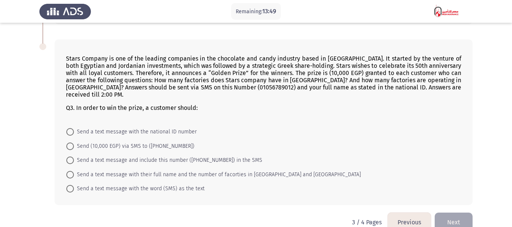
click at [298, 170] on span "Send a text message with their full name and the number of facorties in [GEOGRA…" at bounding box center [217, 174] width 287 height 9
click at [74, 171] on input "Send a text message with their full name and the number of facorties in [GEOGRA…" at bounding box center [70, 175] width 8 height 8
radio input "true"
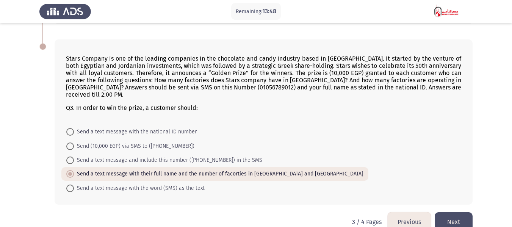
scroll to position [501, 0]
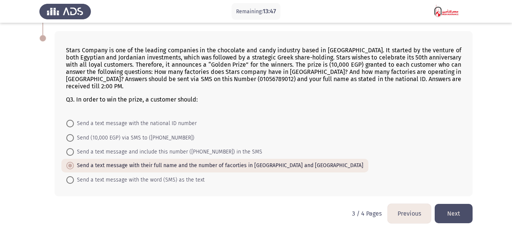
click at [457, 204] on button "Next" at bounding box center [453, 213] width 38 height 19
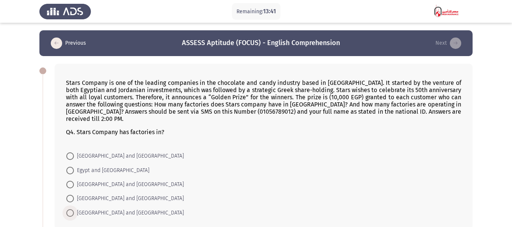
click at [106, 208] on span "[GEOGRAPHIC_DATA] and [GEOGRAPHIC_DATA]" at bounding box center [129, 212] width 110 height 9
click at [74, 209] on input "[GEOGRAPHIC_DATA] and [GEOGRAPHIC_DATA]" at bounding box center [70, 213] width 8 height 8
radio input "true"
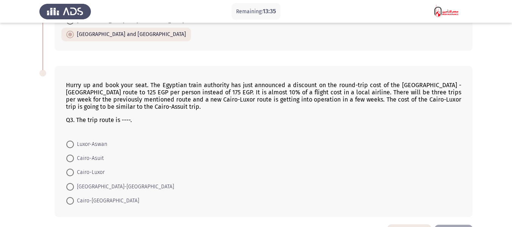
scroll to position [189, 0]
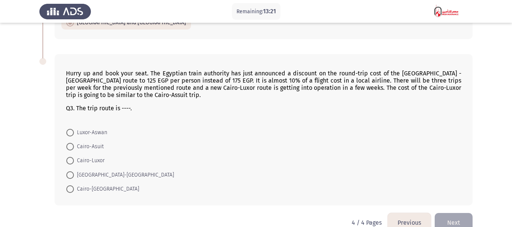
click at [90, 185] on span "Cairo-[GEOGRAPHIC_DATA]" at bounding box center [106, 188] width 65 height 9
click at [74, 185] on input "Cairo-[GEOGRAPHIC_DATA]" at bounding box center [70, 189] width 8 height 8
radio input "true"
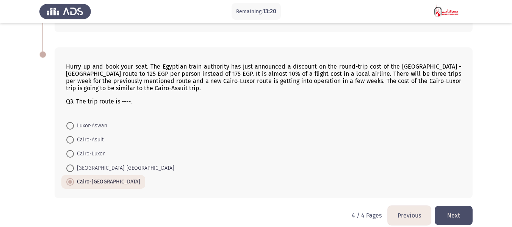
scroll to position [198, 0]
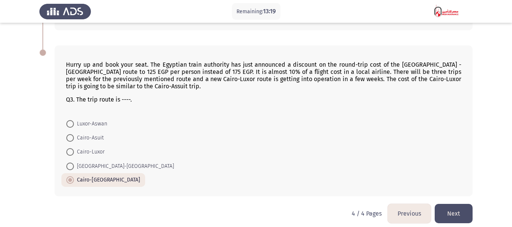
click at [456, 204] on button "Next" at bounding box center [453, 213] width 38 height 19
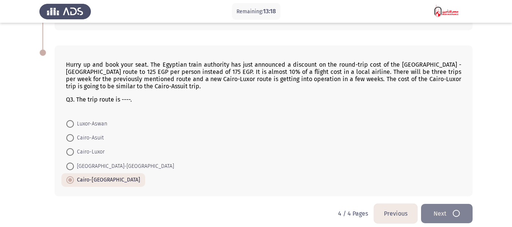
scroll to position [0, 0]
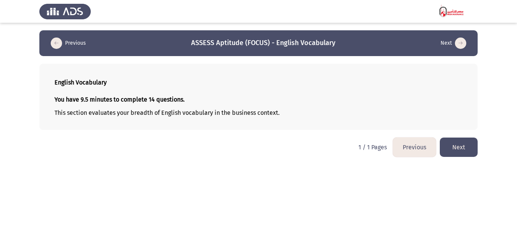
click at [460, 145] on button "Next" at bounding box center [459, 146] width 38 height 19
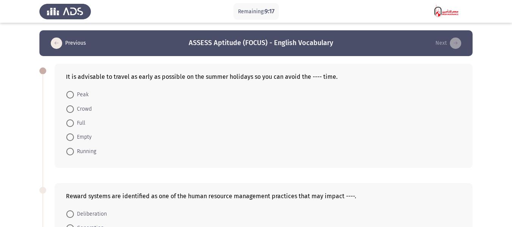
click at [84, 111] on span "Crowd" at bounding box center [83, 109] width 18 height 9
click at [74, 111] on input "Crowd" at bounding box center [70, 109] width 8 height 8
radio input "true"
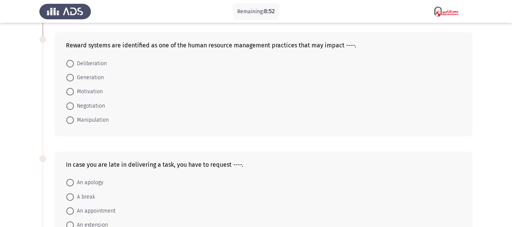
scroll to position [151, 0]
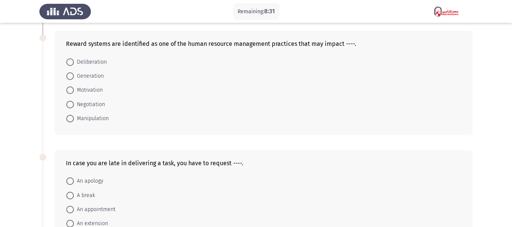
click at [92, 90] on span "Motivation" at bounding box center [88, 90] width 29 height 9
click at [74, 90] on input "Motivation" at bounding box center [70, 90] width 8 height 8
radio input "true"
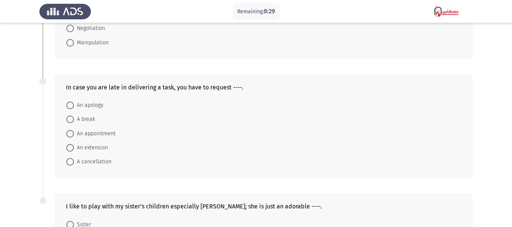
scroll to position [227, 0]
click at [93, 147] on span "An extension" at bounding box center [91, 147] width 34 height 9
click at [74, 147] on input "An extension" at bounding box center [70, 148] width 8 height 8
radio input "true"
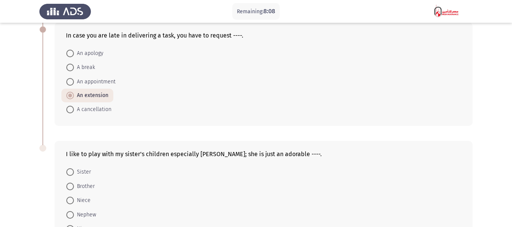
scroll to position [335, 0]
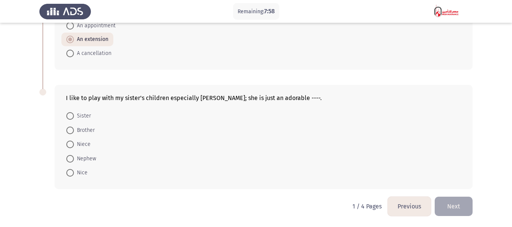
click at [80, 143] on span "Niece" at bounding box center [82, 144] width 17 height 9
click at [74, 143] on input "Niece" at bounding box center [70, 144] width 8 height 8
radio input "true"
click at [73, 169] on span at bounding box center [70, 173] width 8 height 8
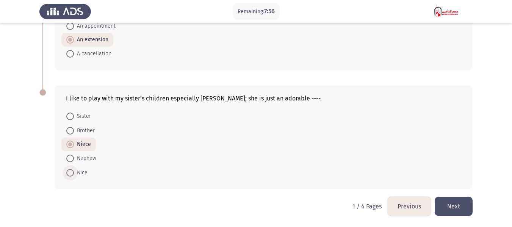
click at [73, 169] on input "Nice" at bounding box center [70, 173] width 8 height 8
radio input "true"
click at [87, 144] on span "Niece" at bounding box center [82, 144] width 17 height 9
click at [74, 144] on input "Niece" at bounding box center [70, 145] width 8 height 8
radio input "true"
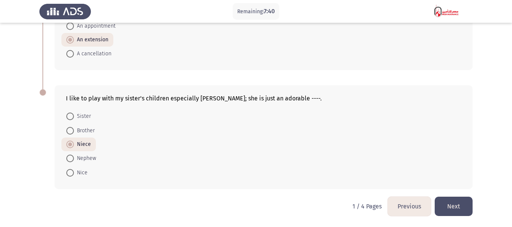
click at [464, 202] on button "Next" at bounding box center [453, 206] width 38 height 19
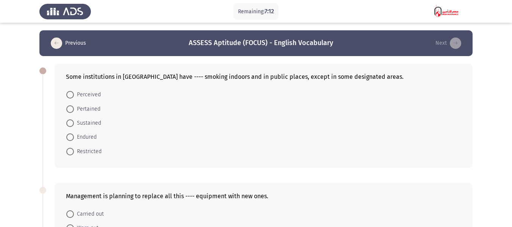
click at [88, 153] on span "Restricted" at bounding box center [88, 151] width 28 height 9
click at [74, 153] on input "Restricted" at bounding box center [70, 152] width 8 height 8
radio input "true"
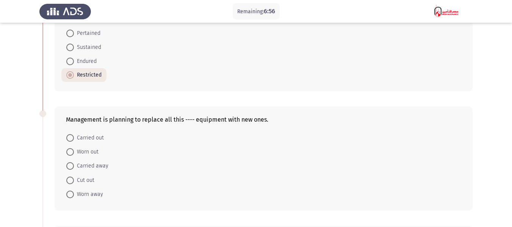
scroll to position [114, 0]
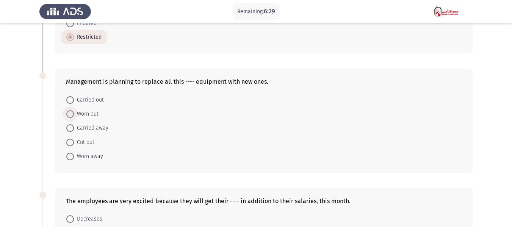
click at [84, 114] on span "Worn out" at bounding box center [86, 113] width 25 height 9
click at [74, 114] on input "Worn out" at bounding box center [70, 114] width 8 height 8
radio input "true"
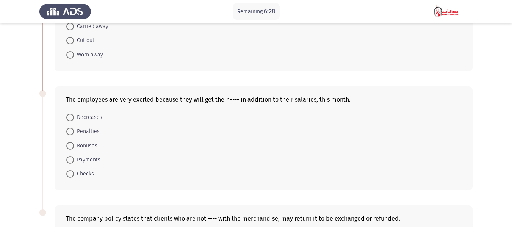
scroll to position [227, 0]
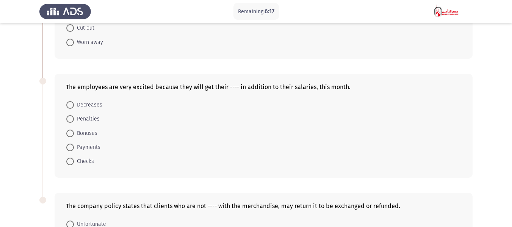
click at [89, 134] on span "Bonuses" at bounding box center [85, 133] width 23 height 9
click at [74, 134] on input "Bonuses" at bounding box center [70, 133] width 8 height 8
radio input "true"
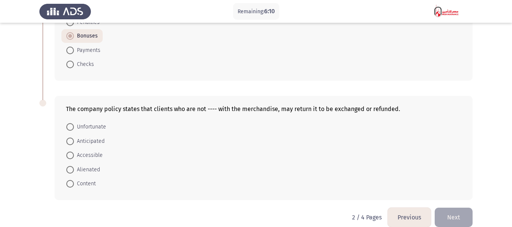
scroll to position [335, 0]
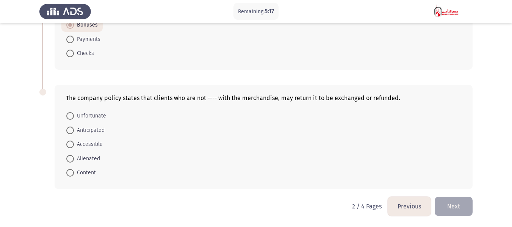
click at [97, 131] on span "Anticipated" at bounding box center [89, 130] width 31 height 9
click at [74, 131] on input "Anticipated" at bounding box center [70, 130] width 8 height 8
radio input "true"
click at [452, 208] on button "Next" at bounding box center [453, 206] width 38 height 19
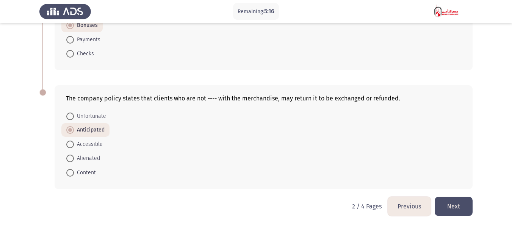
scroll to position [0, 0]
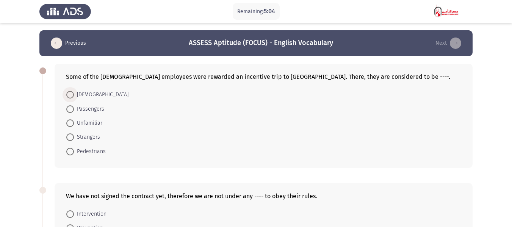
click at [91, 93] on span "[DEMOGRAPHIC_DATA]" at bounding box center [101, 94] width 55 height 9
click at [74, 93] on input "[DEMOGRAPHIC_DATA]" at bounding box center [70, 95] width 8 height 8
radio input "true"
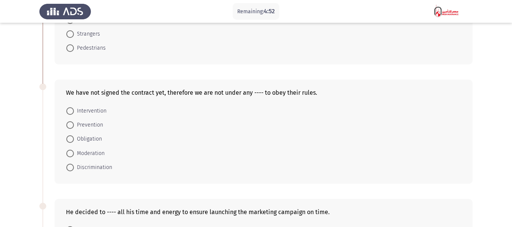
scroll to position [114, 0]
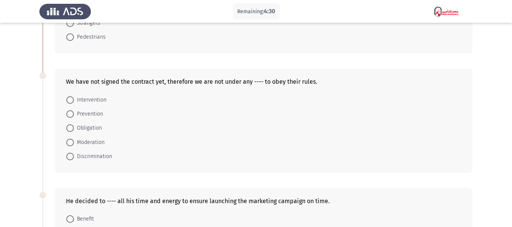
click at [92, 126] on span "Obligation" at bounding box center [88, 127] width 28 height 9
click at [74, 126] on input "Obligation" at bounding box center [70, 128] width 8 height 8
radio input "true"
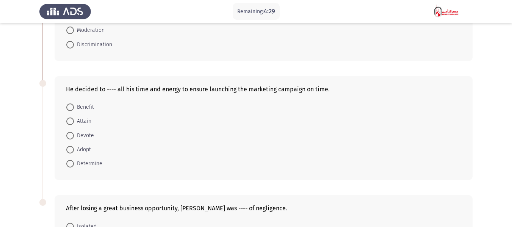
scroll to position [227, 0]
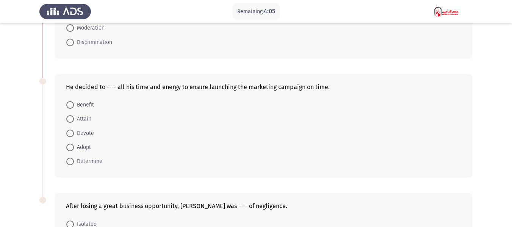
click at [80, 122] on span "Attain" at bounding box center [82, 118] width 17 height 9
click at [74, 122] on input "Attain" at bounding box center [70, 119] width 8 height 8
radio input "true"
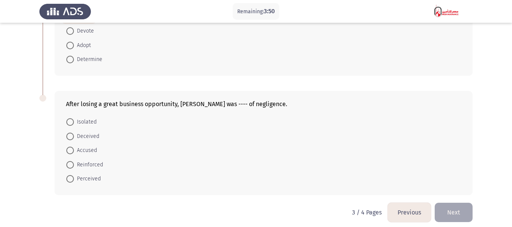
scroll to position [335, 0]
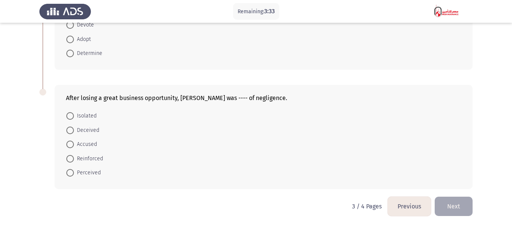
click at [90, 159] on span "Reinforced" at bounding box center [88, 158] width 29 height 9
click at [74, 159] on input "Reinforced" at bounding box center [70, 159] width 8 height 8
radio input "true"
click at [460, 204] on button "Next" at bounding box center [453, 206] width 38 height 19
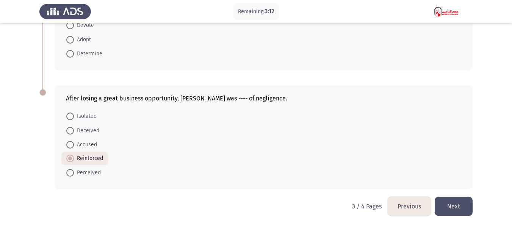
scroll to position [0, 0]
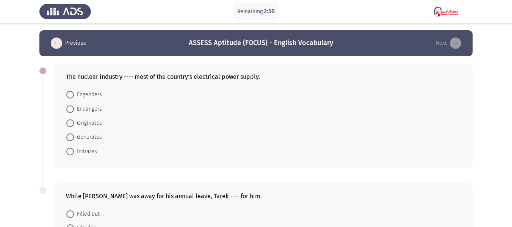
click at [92, 138] on span "Generates" at bounding box center [88, 137] width 28 height 9
click at [74, 138] on input "Generates" at bounding box center [70, 137] width 8 height 8
radio input "true"
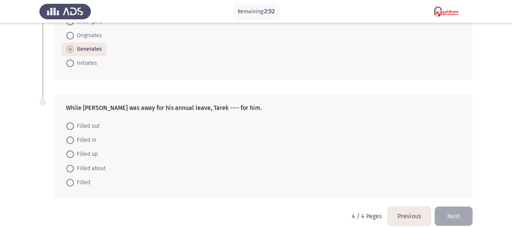
scroll to position [97, 0]
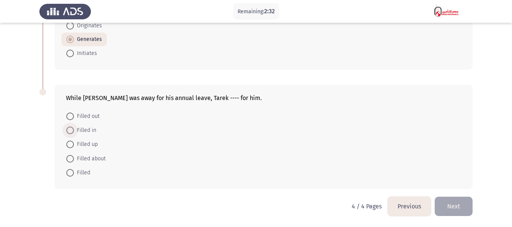
click at [84, 129] on span "Filled in" at bounding box center [85, 130] width 22 height 9
click at [74, 129] on input "Filled in" at bounding box center [70, 130] width 8 height 8
radio input "true"
click at [443, 201] on button "Next" at bounding box center [453, 206] width 38 height 19
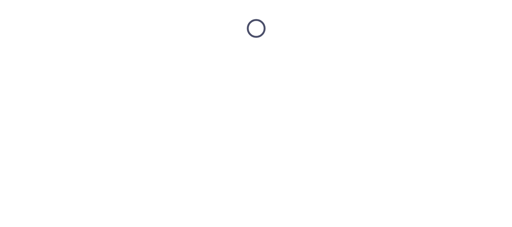
scroll to position [0, 0]
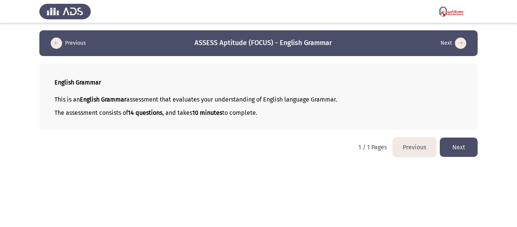
click at [459, 146] on button "Next" at bounding box center [459, 146] width 38 height 19
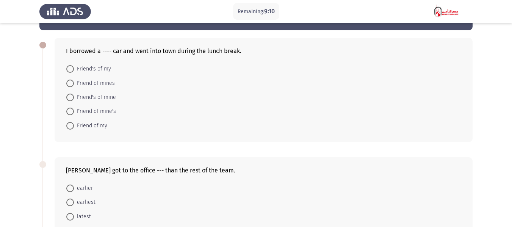
scroll to position [38, 0]
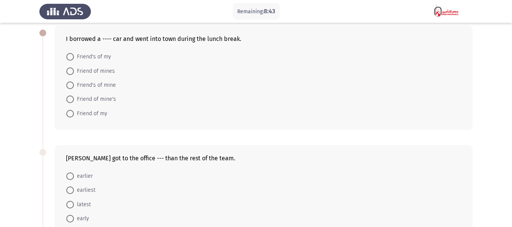
click at [88, 97] on span "Friend of mine's" at bounding box center [95, 99] width 42 height 9
click at [74, 97] on input "Friend of mine's" at bounding box center [70, 99] width 8 height 8
radio input "true"
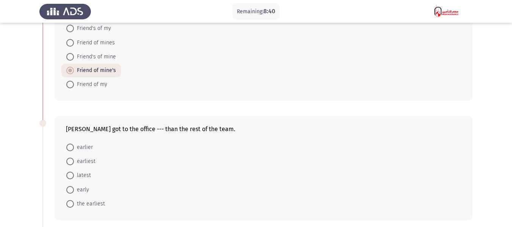
scroll to position [0, 0]
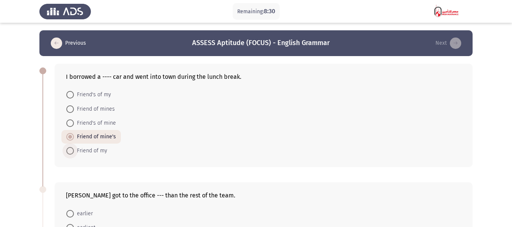
click at [103, 153] on span "Friend of my" at bounding box center [90, 150] width 33 height 9
click at [74, 153] on input "Friend of my" at bounding box center [70, 151] width 8 height 8
radio input "true"
click at [89, 136] on span "Friend of mine's" at bounding box center [95, 137] width 42 height 9
click at [74, 136] on input "Friend of mine's" at bounding box center [70, 137] width 8 height 8
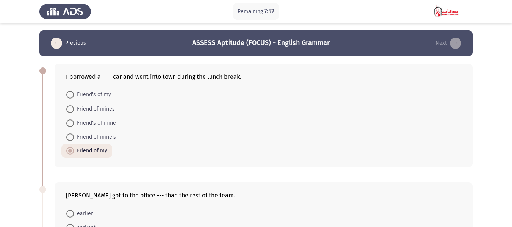
radio input "true"
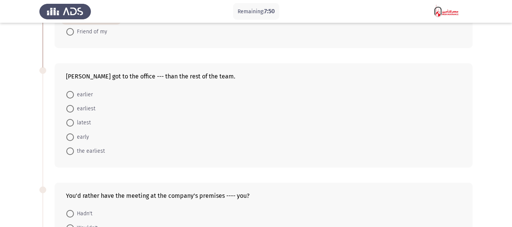
scroll to position [114, 0]
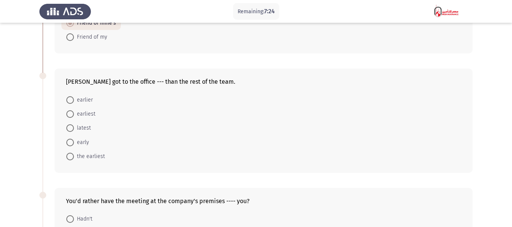
click at [89, 101] on span "earlier" at bounding box center [83, 99] width 19 height 9
click at [74, 101] on input "earlier" at bounding box center [70, 100] width 8 height 8
radio input "true"
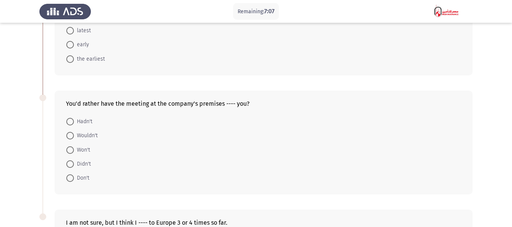
scroll to position [227, 0]
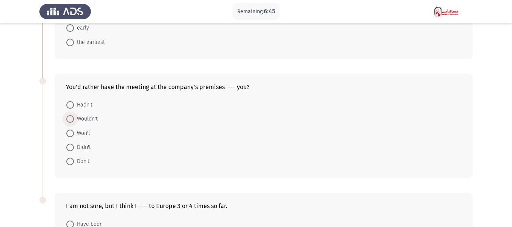
click at [92, 116] on span "Wouldn't" at bounding box center [86, 118] width 24 height 9
click at [74, 116] on input "Wouldn't" at bounding box center [70, 119] width 8 height 8
radio input "true"
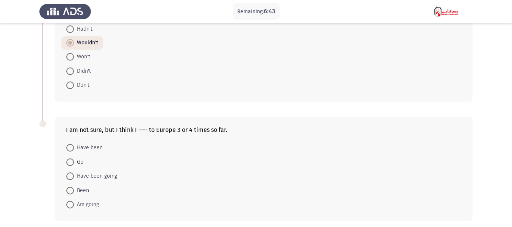
scroll to position [335, 0]
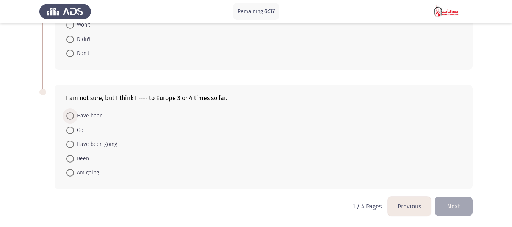
click at [88, 117] on span "Have been" at bounding box center [88, 115] width 29 height 9
click at [74, 117] on input "Have been" at bounding box center [70, 116] width 8 height 8
radio input "true"
click at [450, 206] on button "Next" at bounding box center [453, 206] width 38 height 19
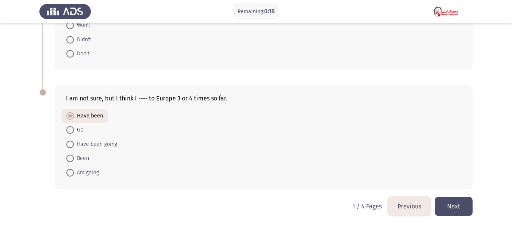
scroll to position [0, 0]
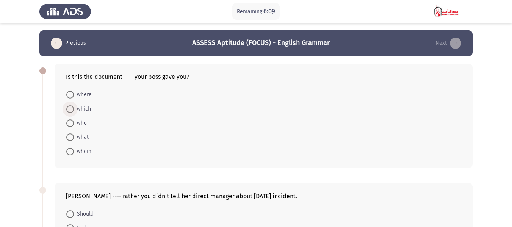
click at [83, 112] on span "which" at bounding box center [82, 109] width 17 height 9
click at [74, 112] on input "which" at bounding box center [70, 109] width 8 height 8
radio input "true"
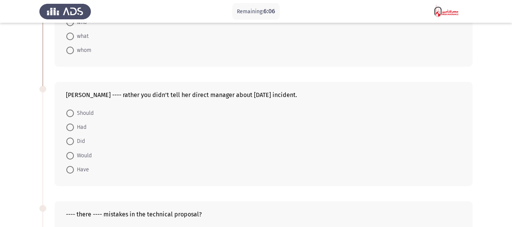
scroll to position [114, 0]
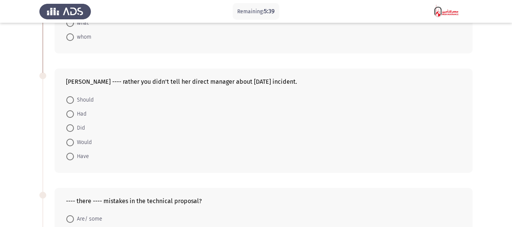
click at [86, 101] on span "Should" at bounding box center [84, 99] width 20 height 9
click at [74, 101] on input "Should" at bounding box center [70, 100] width 8 height 8
radio input "true"
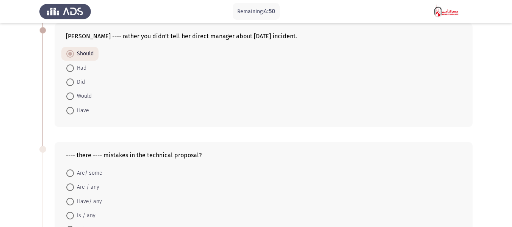
scroll to position [151, 0]
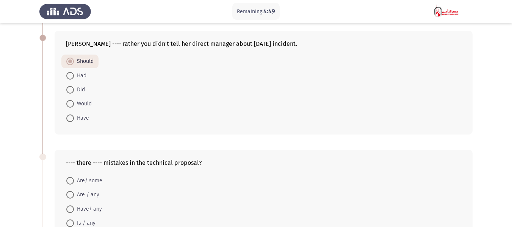
click at [80, 100] on span "Would" at bounding box center [83, 103] width 18 height 9
click at [74, 100] on input "Would" at bounding box center [70, 104] width 8 height 8
radio input "true"
click at [78, 120] on span "Have" at bounding box center [81, 118] width 15 height 9
click at [74, 120] on input "Have" at bounding box center [70, 118] width 8 height 8
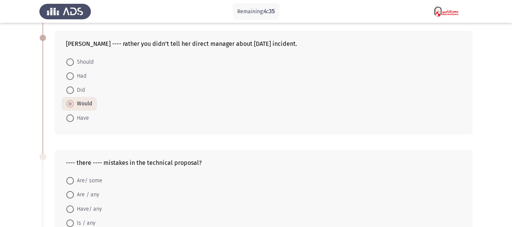
radio input "true"
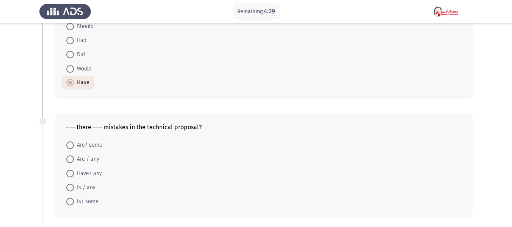
scroll to position [227, 0]
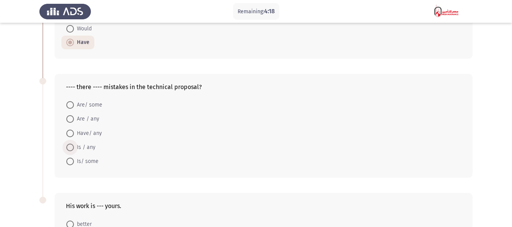
click at [88, 147] on span "Is / any" at bounding box center [85, 147] width 22 height 9
click at [74, 147] on input "Is / any" at bounding box center [70, 148] width 8 height 8
radio input "true"
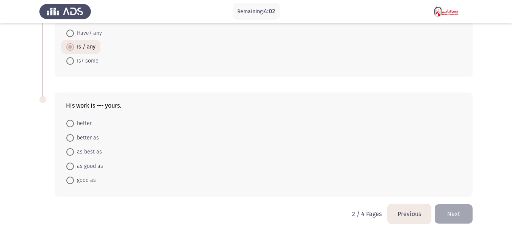
scroll to position [335, 0]
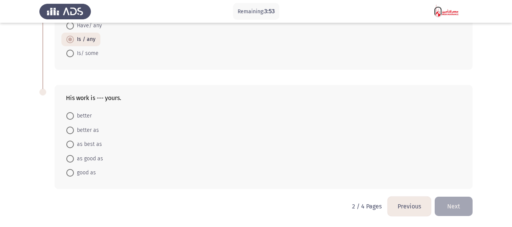
click at [94, 157] on span "as good as" at bounding box center [88, 158] width 29 height 9
click at [74, 157] on input "as good as" at bounding box center [70, 159] width 8 height 8
radio input "true"
click at [447, 204] on button "Next" at bounding box center [453, 206] width 38 height 19
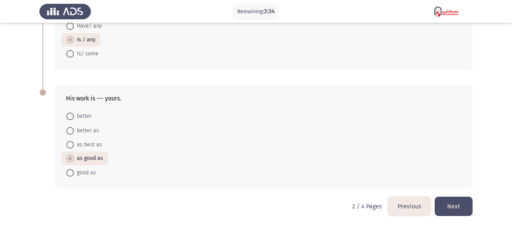
scroll to position [0, 0]
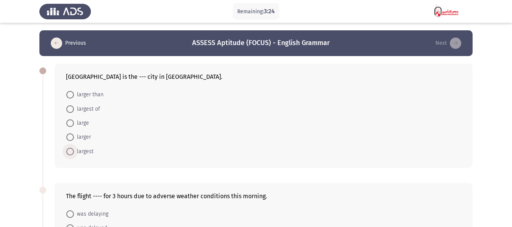
click at [89, 151] on span "largest" at bounding box center [84, 151] width 20 height 9
click at [74, 151] on input "largest" at bounding box center [70, 152] width 8 height 8
radio input "true"
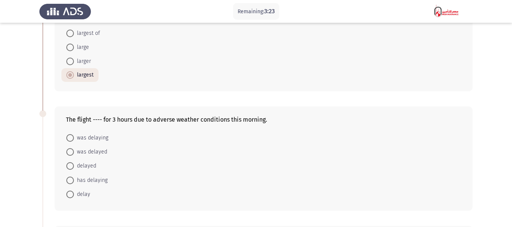
scroll to position [114, 0]
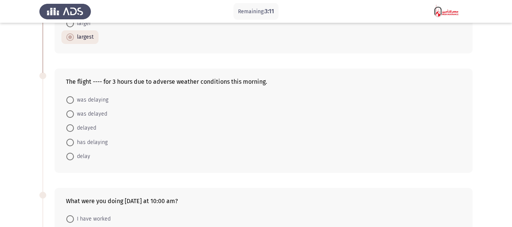
click at [98, 101] on span "was delaying" at bounding box center [91, 99] width 34 height 9
click at [74, 101] on input "was delaying" at bounding box center [70, 100] width 8 height 8
radio input "true"
click at [101, 115] on span "was delayed" at bounding box center [90, 113] width 33 height 9
click at [74, 115] on input "was delayed" at bounding box center [70, 114] width 8 height 8
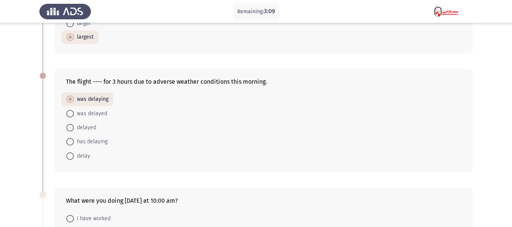
radio input "true"
click at [83, 129] on span "delayed" at bounding box center [85, 127] width 22 height 9
click at [74, 129] on input "delayed" at bounding box center [70, 128] width 8 height 8
radio input "true"
click at [87, 117] on span "was delayed" at bounding box center [90, 113] width 33 height 9
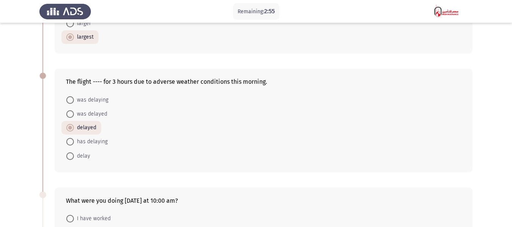
click at [74, 117] on input "was delayed" at bounding box center [70, 114] width 8 height 8
radio input "true"
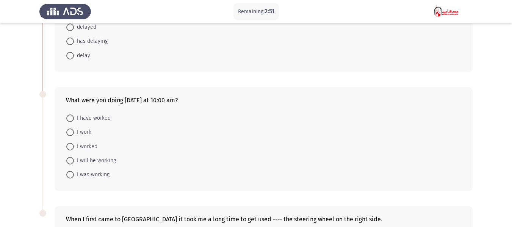
scroll to position [227, 0]
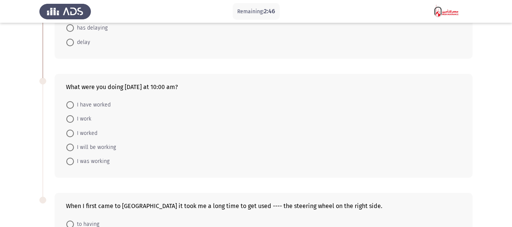
click at [98, 107] on span "I have worked" at bounding box center [92, 104] width 37 height 9
click at [74, 107] on input "I have worked" at bounding box center [70, 105] width 8 height 8
radio input "true"
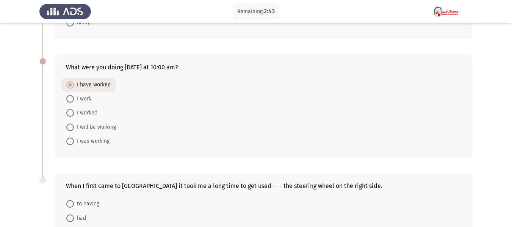
scroll to position [265, 0]
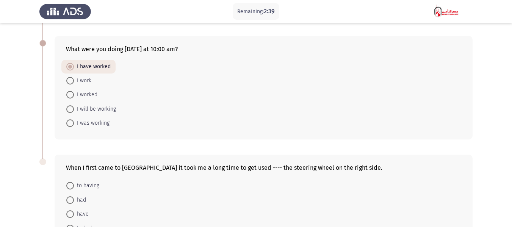
click at [102, 125] on span "I was working" at bounding box center [92, 123] width 36 height 9
click at [74, 125] on input "I was working" at bounding box center [70, 123] width 8 height 8
radio input "true"
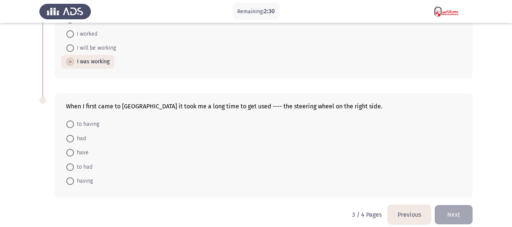
scroll to position [335, 0]
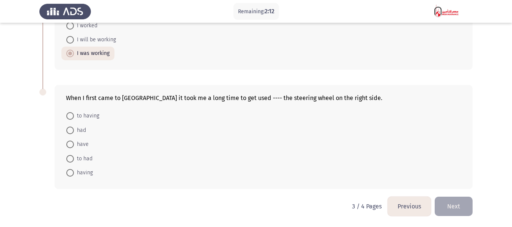
click at [92, 115] on span "to having" at bounding box center [86, 115] width 25 height 9
click at [74, 115] on input "to having" at bounding box center [70, 116] width 8 height 8
radio input "true"
click at [457, 201] on button "Next" at bounding box center [453, 206] width 38 height 19
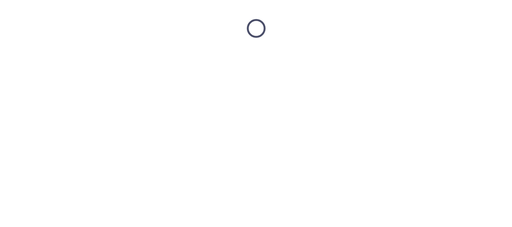
scroll to position [0, 0]
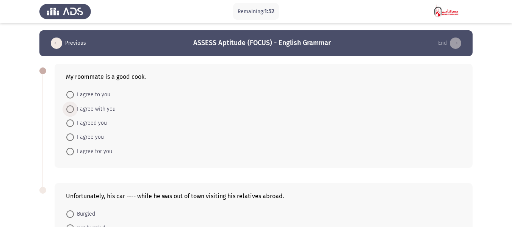
click at [109, 108] on span "I agree with you" at bounding box center [95, 109] width 42 height 9
click at [74, 108] on input "I agree with you" at bounding box center [70, 109] width 8 height 8
radio input "true"
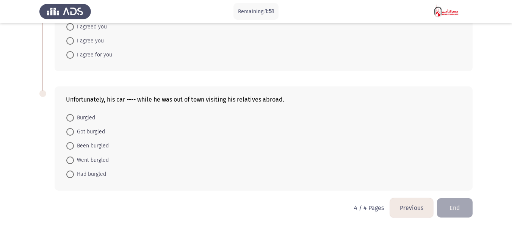
scroll to position [97, 0]
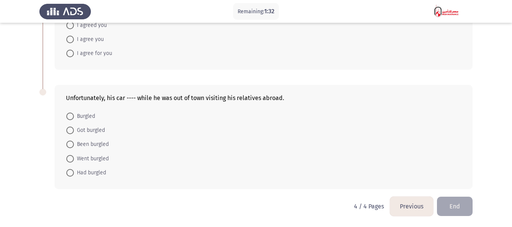
click at [97, 128] on span "Got burgled" at bounding box center [89, 130] width 31 height 9
click at [74, 128] on input "Got burgled" at bounding box center [70, 130] width 8 height 8
radio input "true"
click at [449, 202] on button "End" at bounding box center [455, 206] width 36 height 19
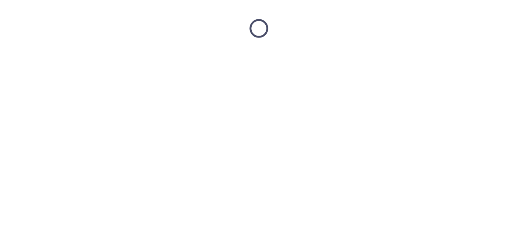
scroll to position [0, 0]
